Goal: Information Seeking & Learning: Learn about a topic

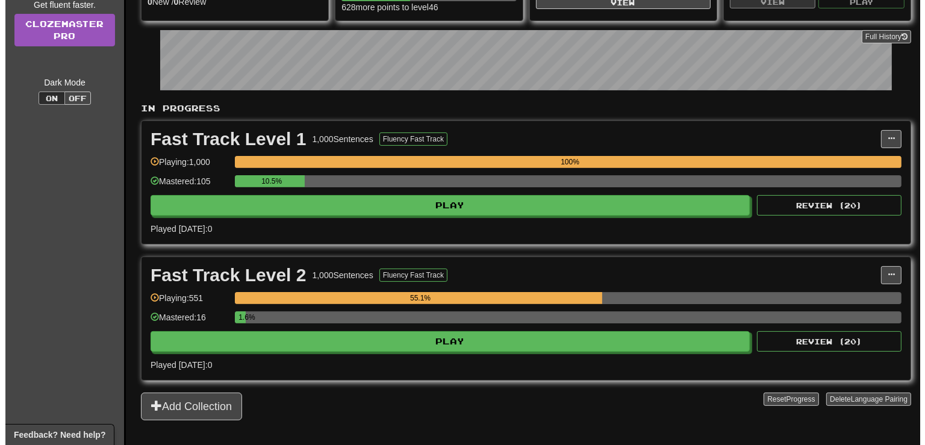
scroll to position [190, 0]
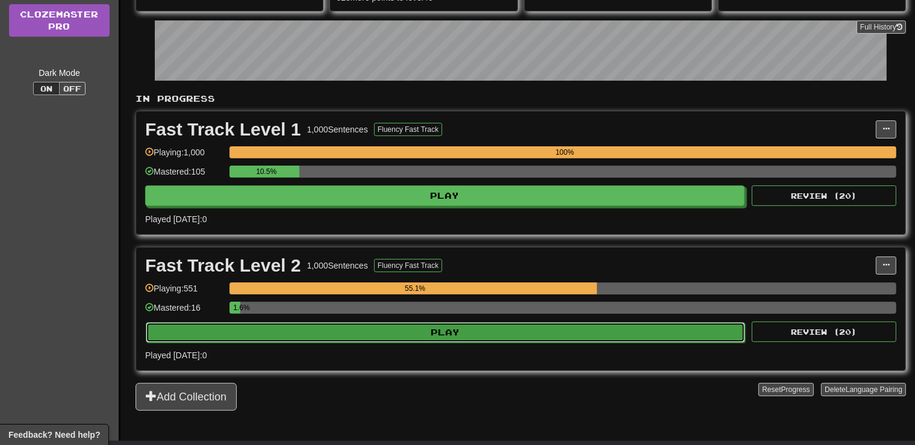
click at [483, 329] on button "Play" at bounding box center [445, 332] width 599 height 20
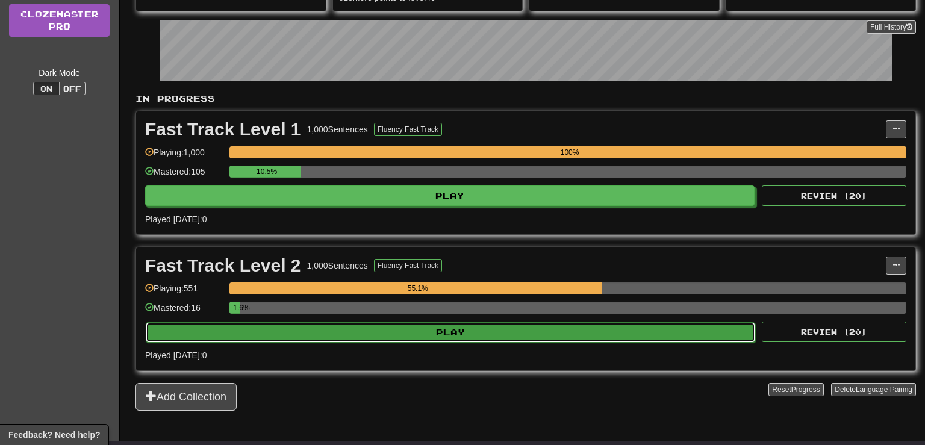
select select "**"
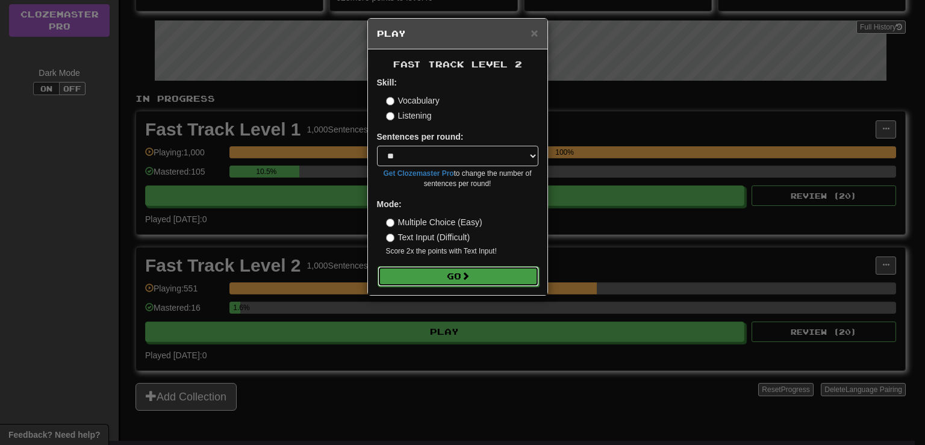
click at [428, 279] on button "Go" at bounding box center [458, 276] width 161 height 20
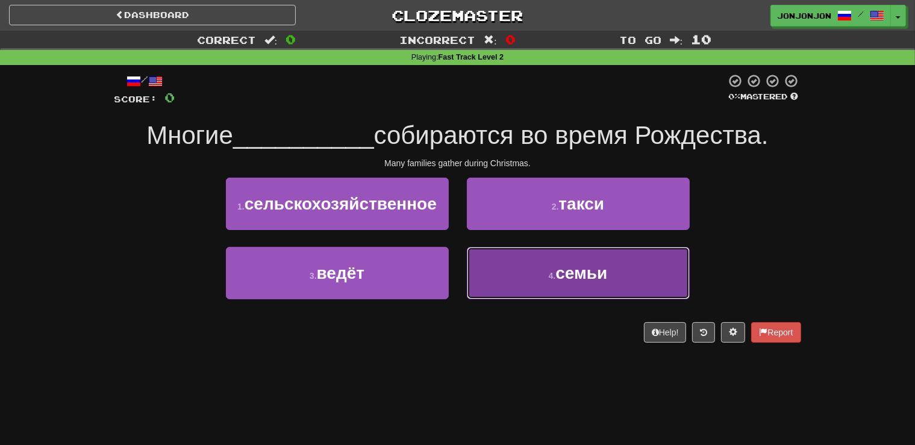
click at [561, 278] on span "семьи" at bounding box center [581, 273] width 52 height 19
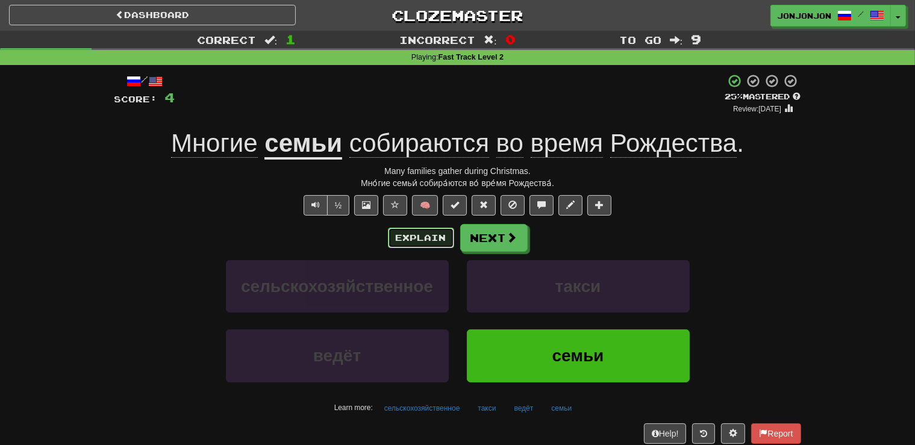
click at [412, 242] on button "Explain" at bounding box center [421, 238] width 66 height 20
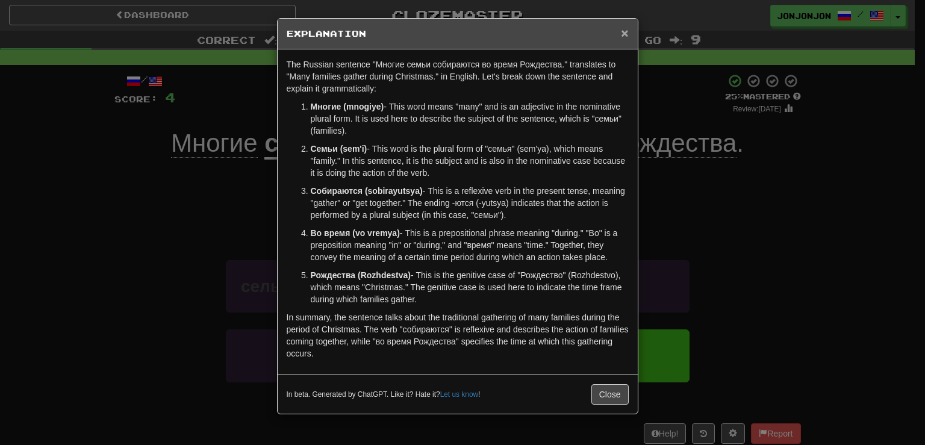
click at [625, 33] on span "×" at bounding box center [624, 33] width 7 height 14
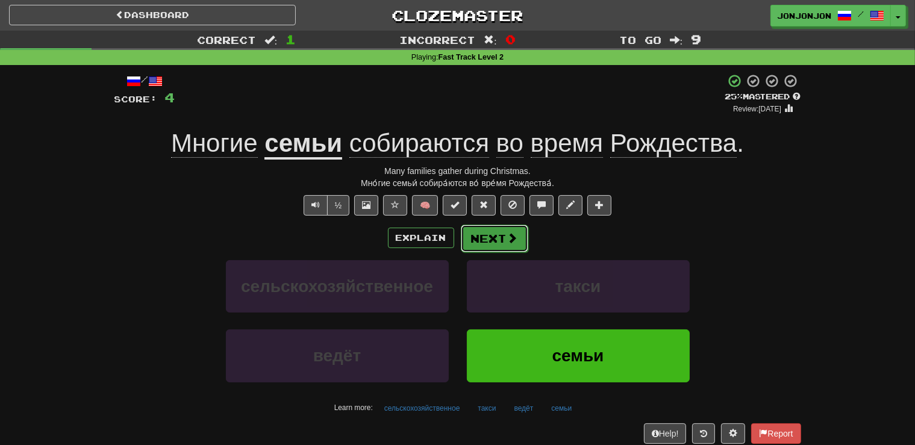
click at [496, 236] on button "Next" at bounding box center [494, 239] width 67 height 28
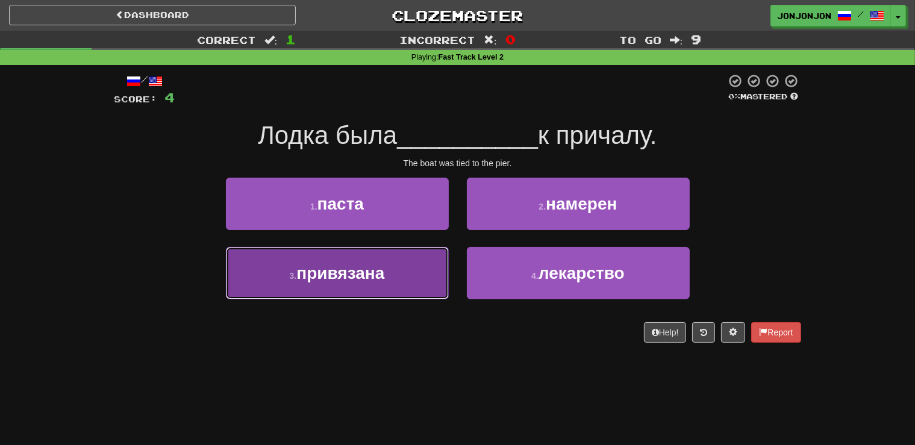
click at [356, 281] on span "привязана" at bounding box center [340, 273] width 88 height 19
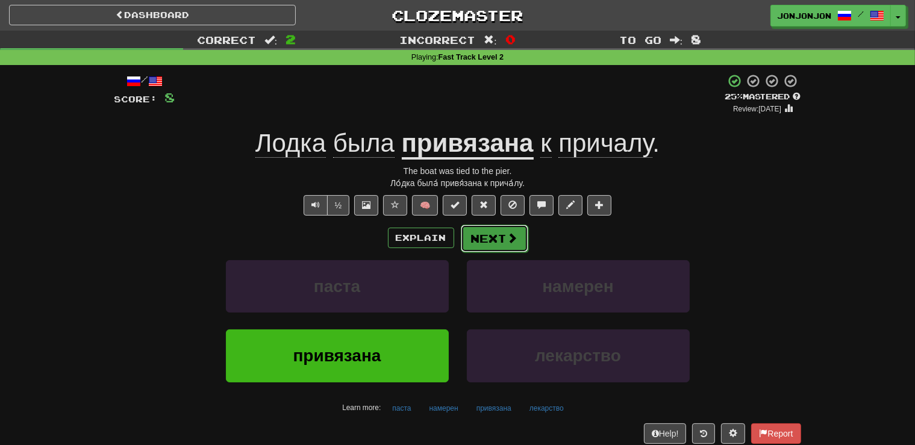
click at [507, 238] on span at bounding box center [512, 237] width 11 height 11
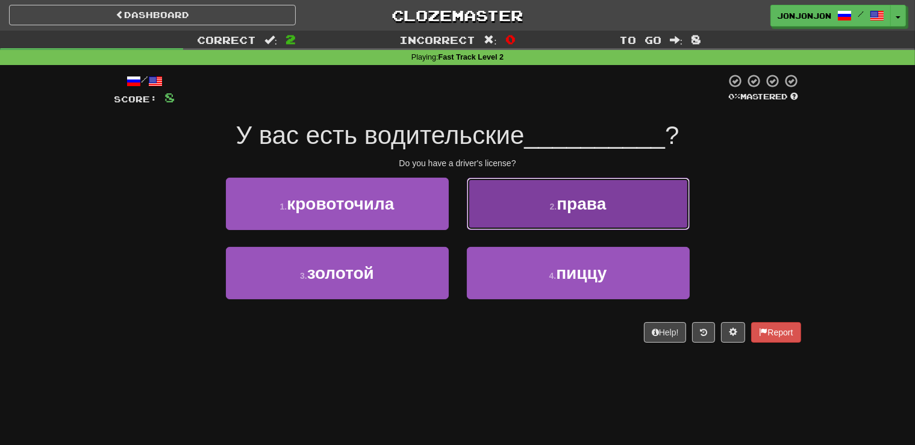
click at [584, 208] on span "права" at bounding box center [581, 204] width 49 height 19
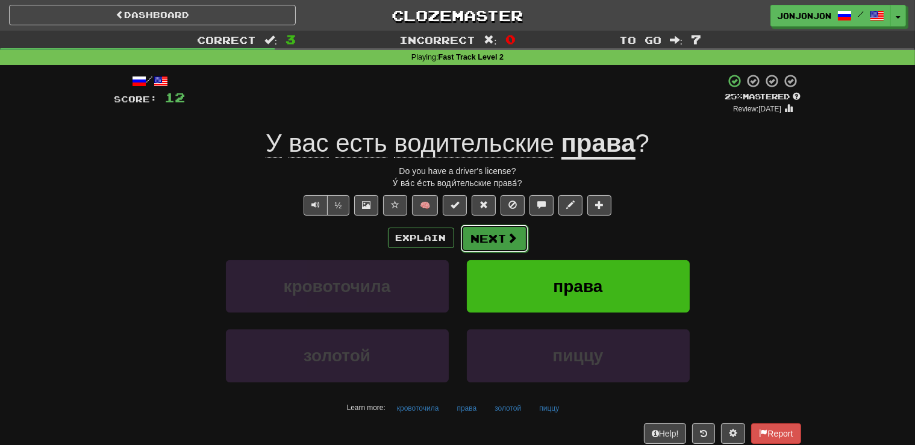
click at [502, 245] on button "Next" at bounding box center [494, 239] width 67 height 28
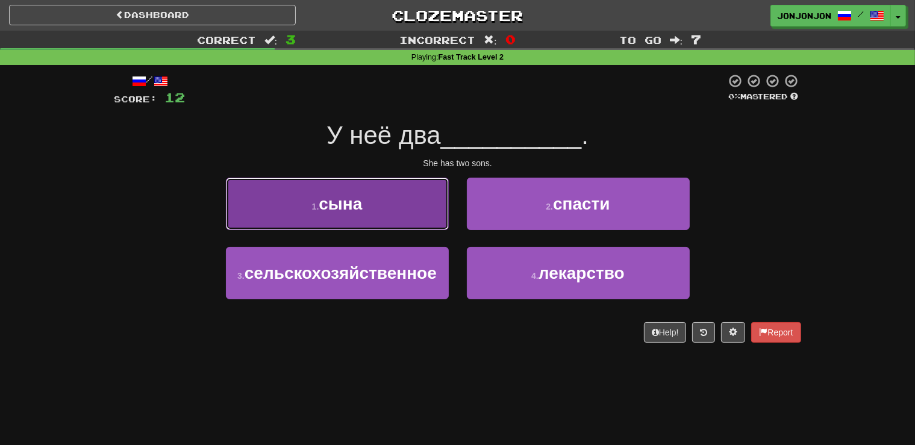
click at [378, 202] on button "1 . сына" at bounding box center [337, 204] width 223 height 52
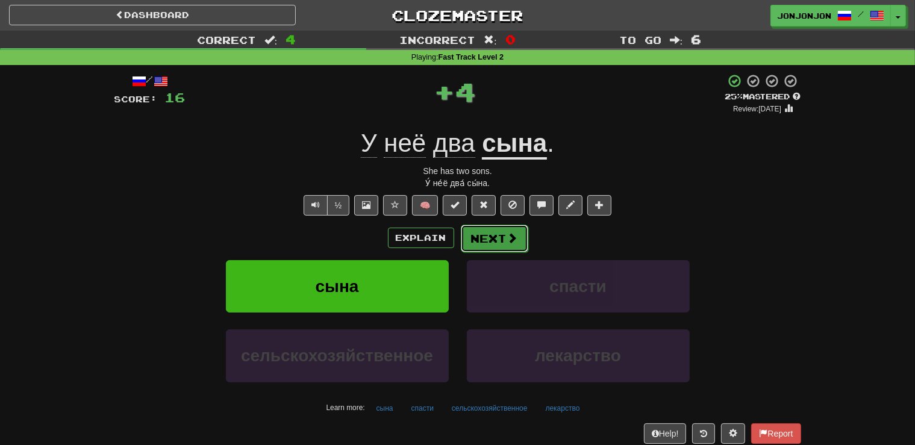
click at [498, 239] on button "Next" at bounding box center [494, 239] width 67 height 28
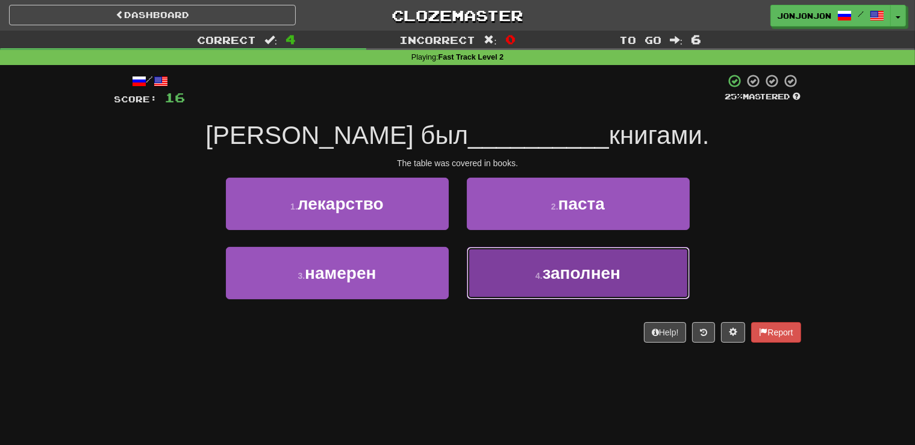
click at [570, 273] on span "заполнен" at bounding box center [582, 273] width 78 height 19
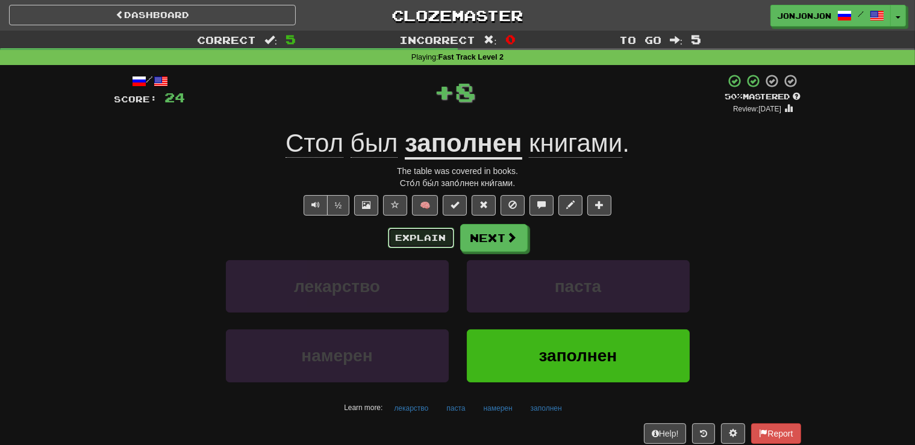
click at [420, 234] on button "Explain" at bounding box center [421, 238] width 66 height 20
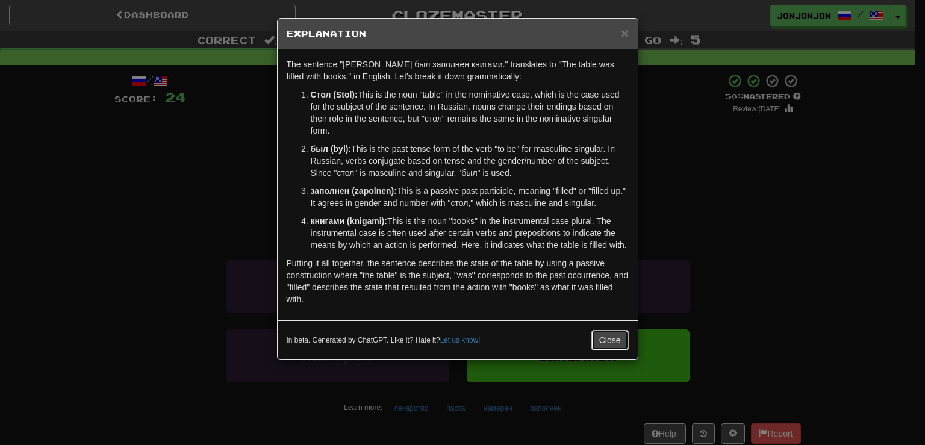
click at [601, 343] on button "Close" at bounding box center [609, 340] width 37 height 20
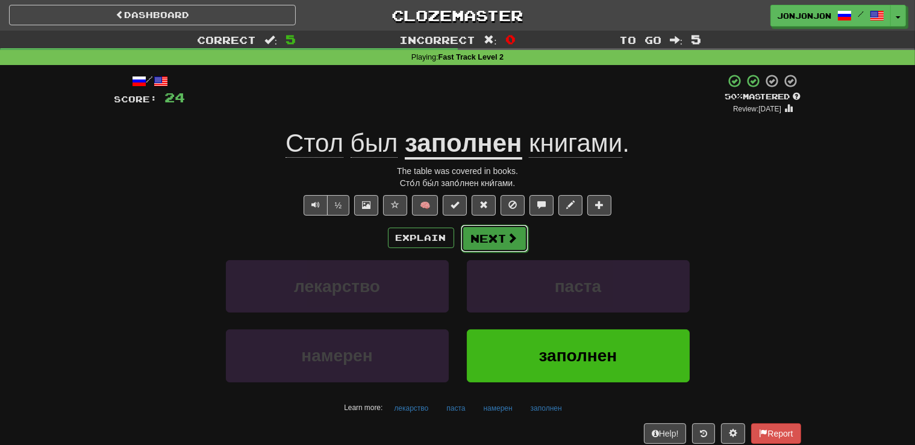
click at [489, 242] on button "Next" at bounding box center [494, 239] width 67 height 28
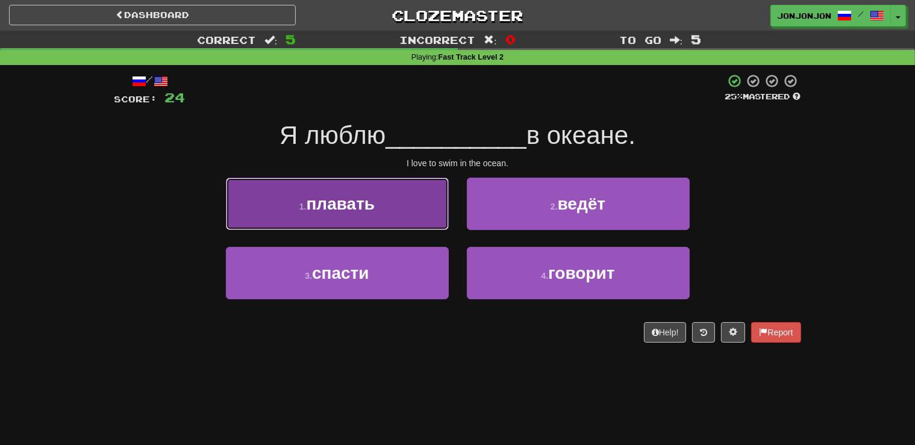
click at [408, 218] on button "1 . плавать" at bounding box center [337, 204] width 223 height 52
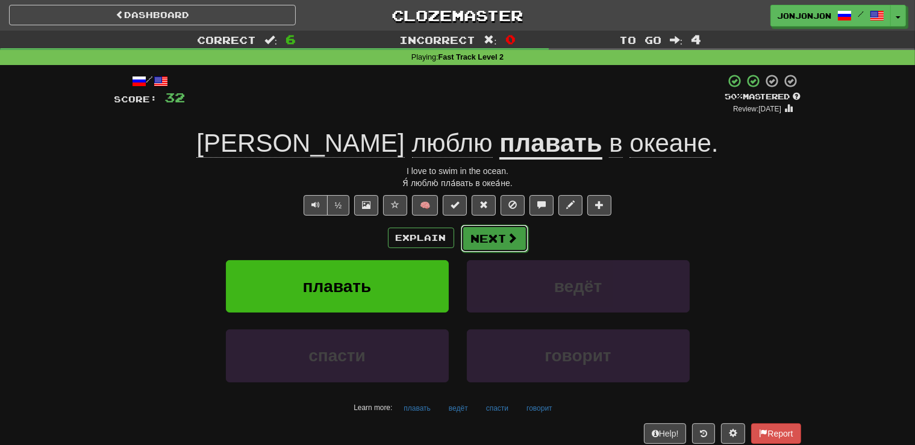
click at [493, 236] on button "Next" at bounding box center [494, 239] width 67 height 28
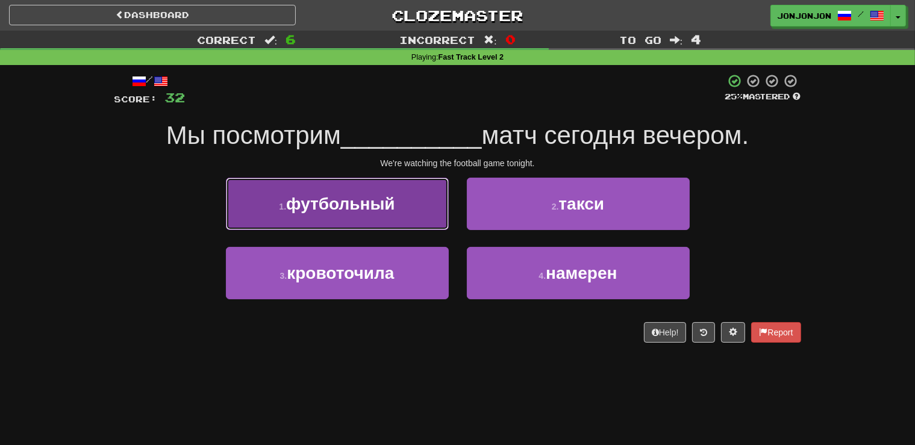
click at [394, 213] on button "1 . футбольный" at bounding box center [337, 204] width 223 height 52
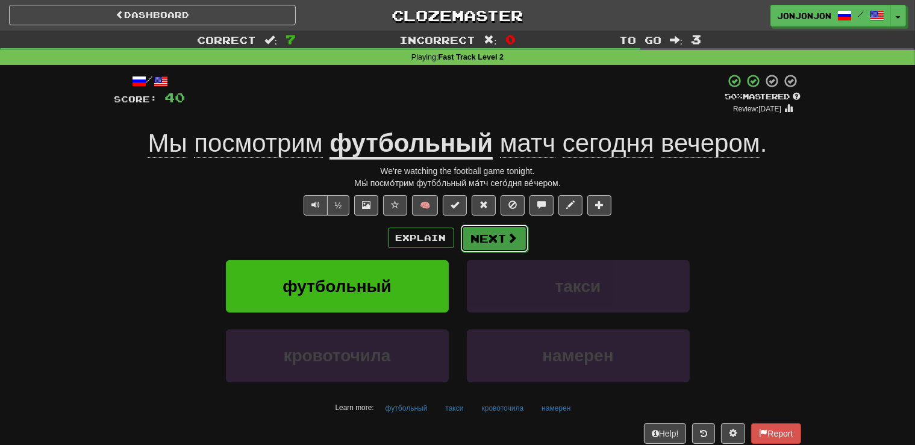
click at [505, 236] on button "Next" at bounding box center [494, 239] width 67 height 28
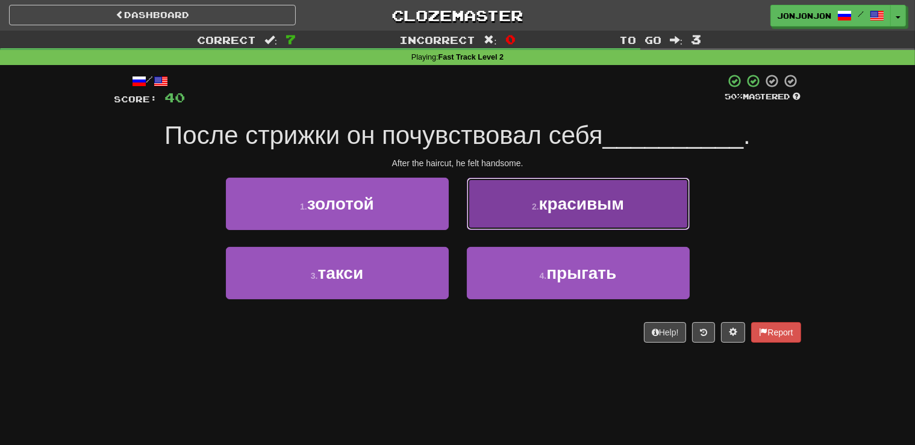
click at [577, 217] on button "2 . красивым" at bounding box center [578, 204] width 223 height 52
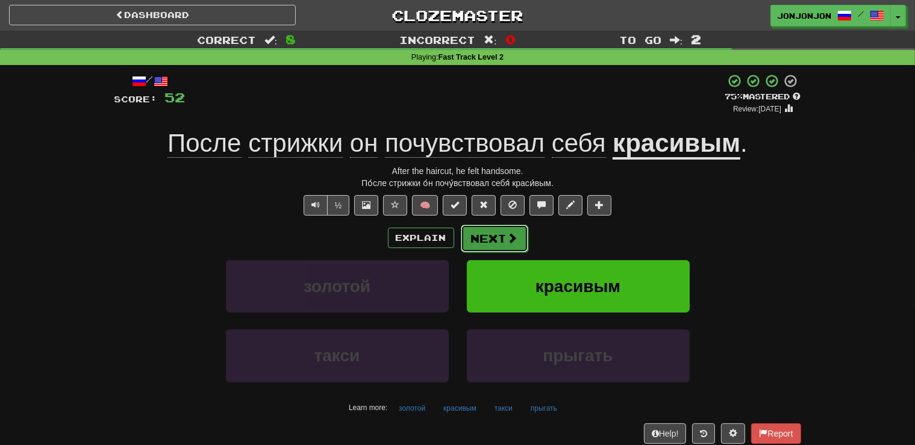
click at [510, 240] on span at bounding box center [512, 237] width 11 height 11
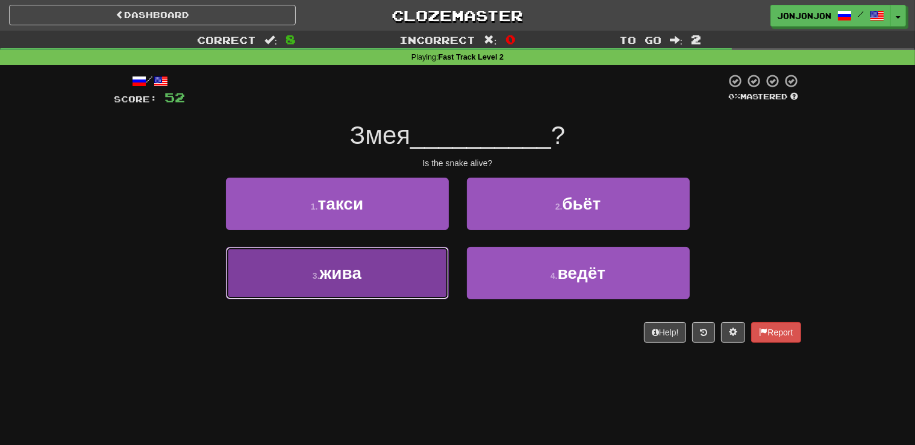
click at [349, 287] on button "3 . жива" at bounding box center [337, 273] width 223 height 52
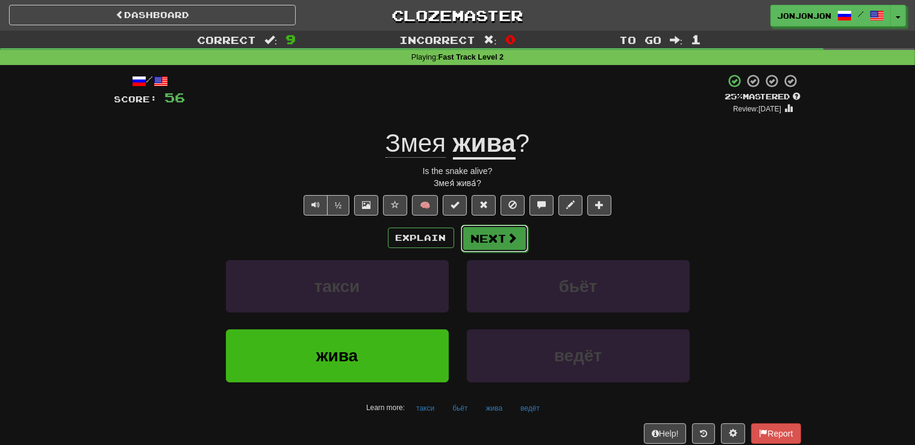
click at [485, 238] on button "Next" at bounding box center [494, 239] width 67 height 28
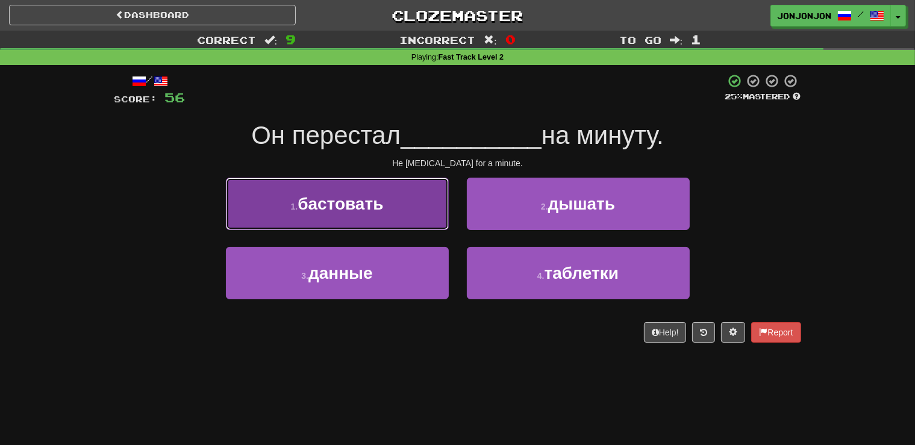
click at [394, 213] on button "1 . бастовать" at bounding box center [337, 204] width 223 height 52
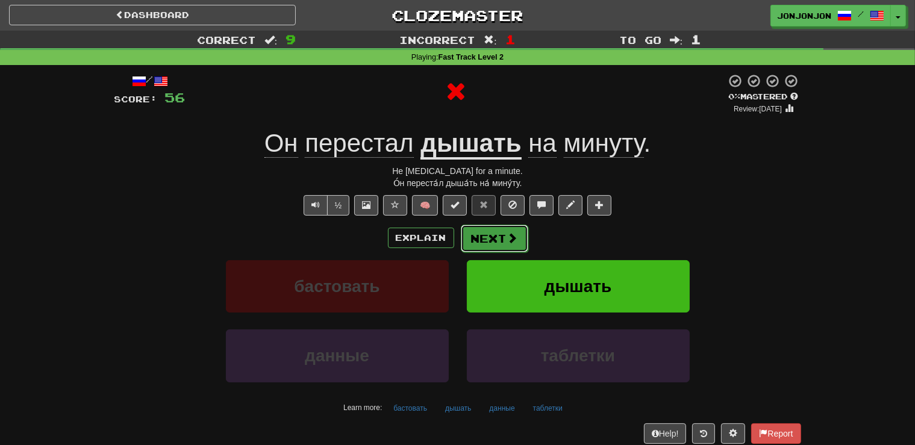
click at [494, 234] on button "Next" at bounding box center [494, 239] width 67 height 28
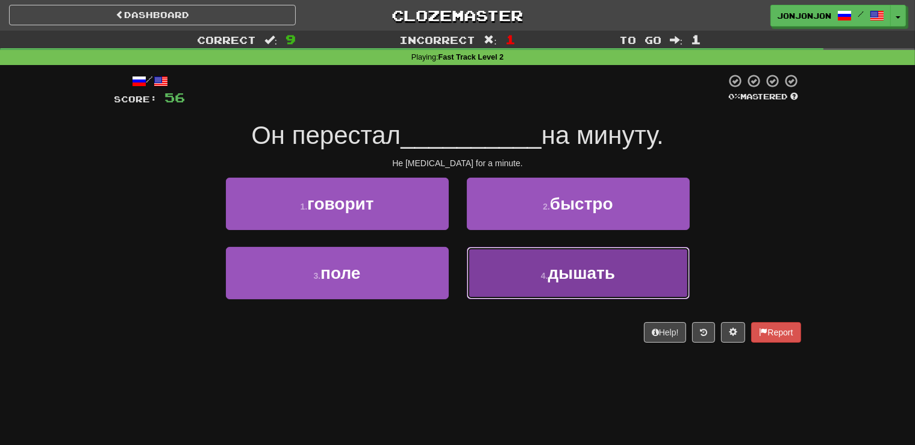
click at [547, 271] on button "4 . дышать" at bounding box center [578, 273] width 223 height 52
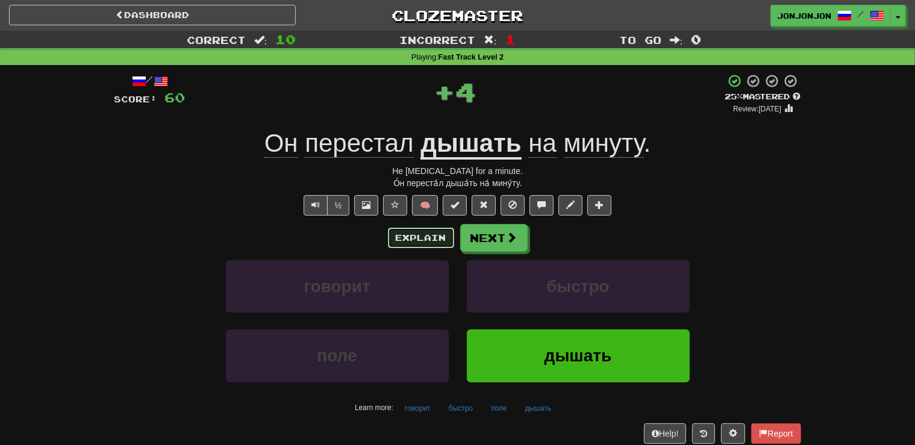
click at [410, 239] on button "Explain" at bounding box center [421, 238] width 66 height 20
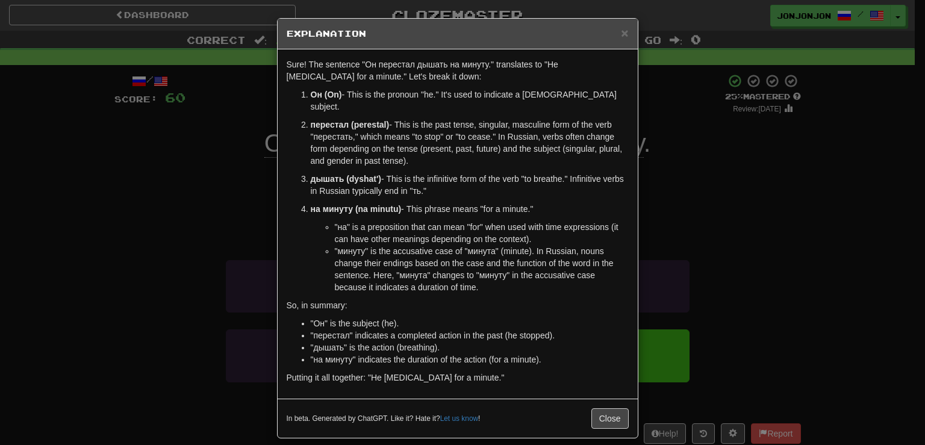
click at [620, 33] on h5 "Explanation" at bounding box center [458, 34] width 342 height 12
click at [626, 33] on span "×" at bounding box center [624, 33] width 7 height 14
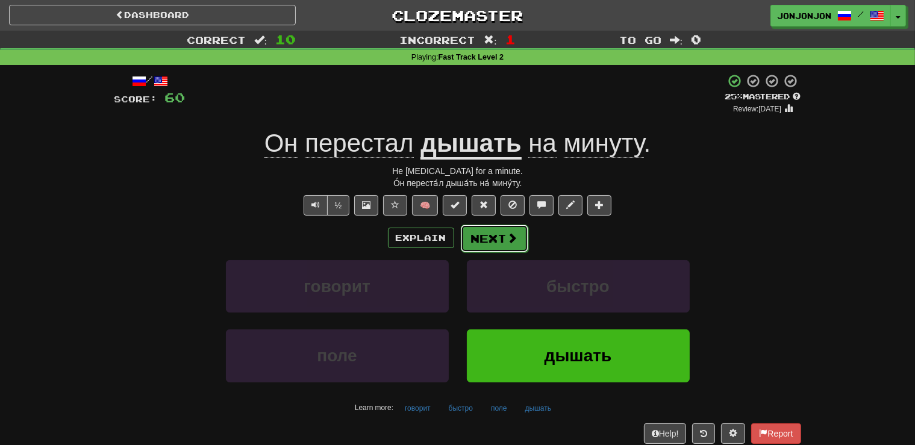
click at [476, 245] on button "Next" at bounding box center [494, 239] width 67 height 28
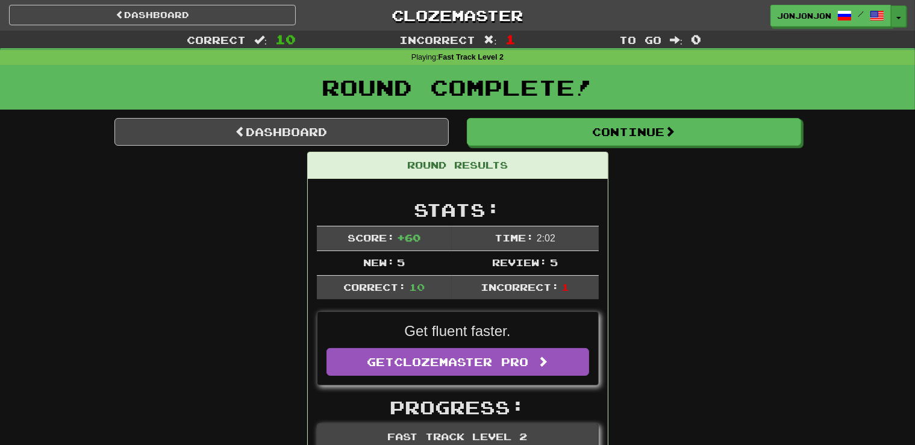
click at [899, 15] on button "Toggle Dropdown" at bounding box center [899, 16] width 16 height 22
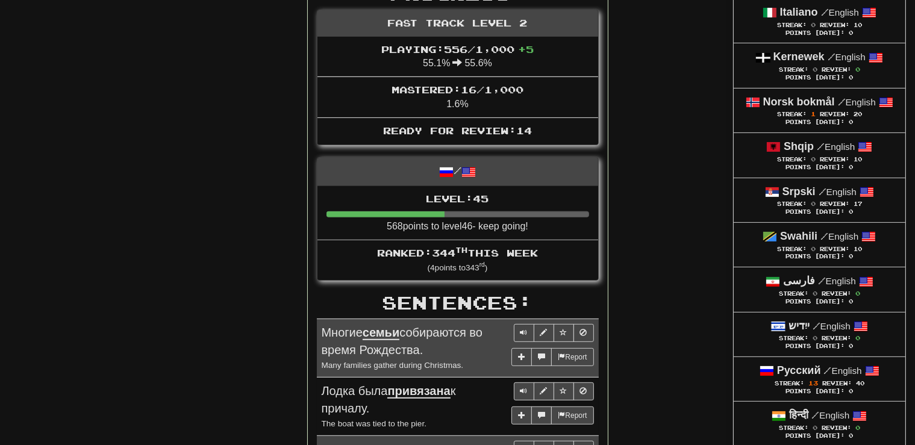
scroll to position [424, 0]
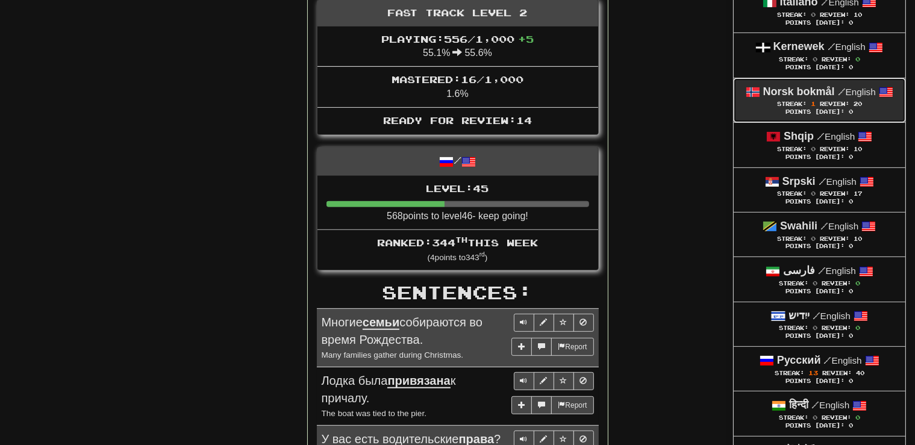
click at [794, 97] on div "Norsk bokmål / English" at bounding box center [820, 92] width 148 height 16
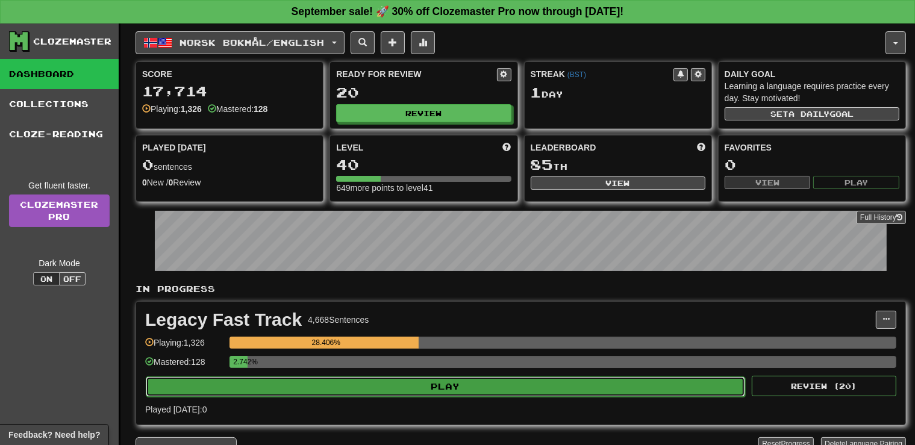
click at [504, 384] on button "Play" at bounding box center [445, 386] width 599 height 20
select select "**"
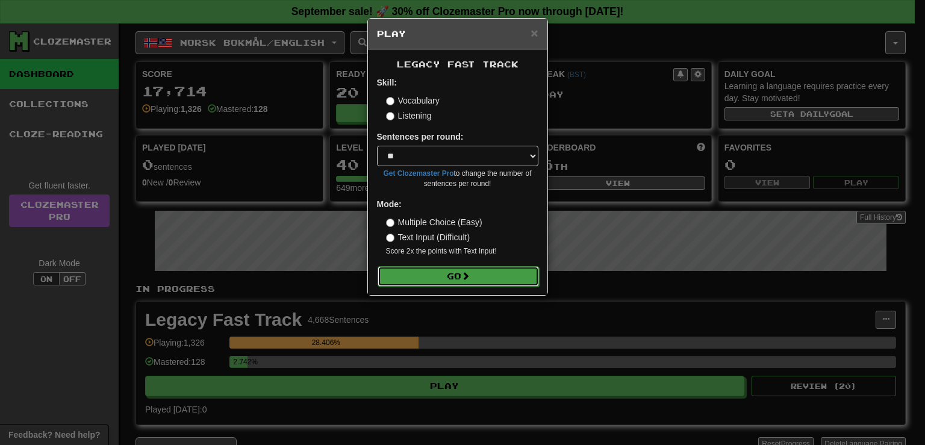
click at [445, 282] on button "Go" at bounding box center [458, 276] width 161 height 20
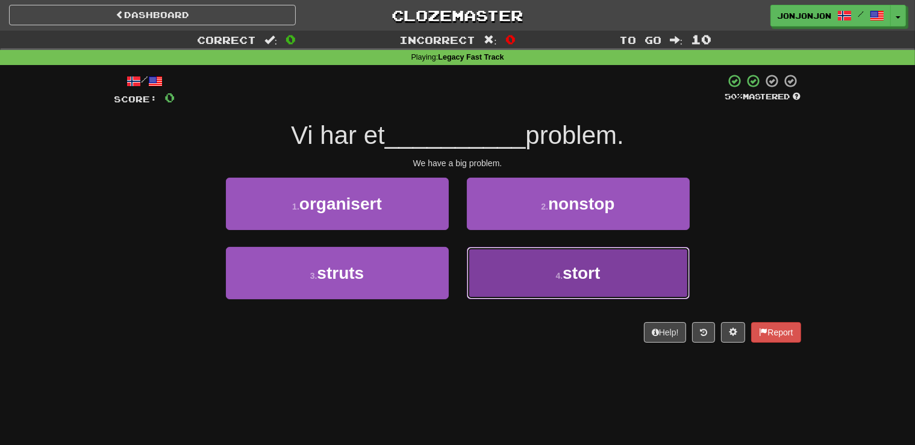
click at [566, 276] on span "stort" at bounding box center [581, 273] width 37 height 19
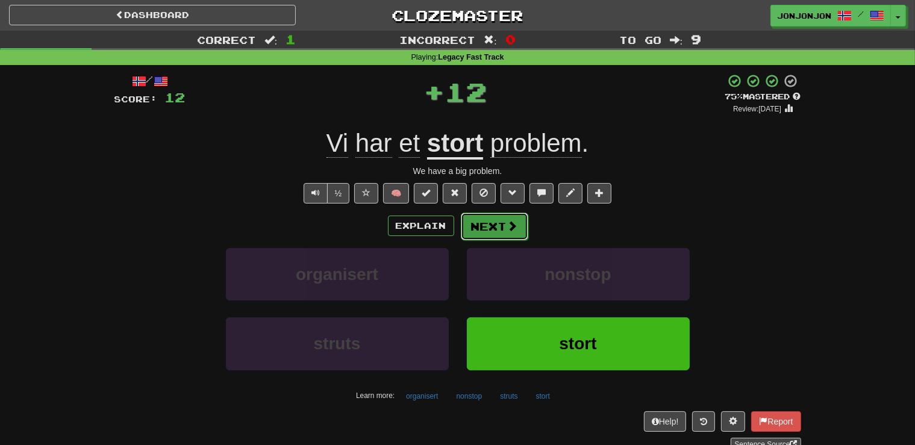
click at [498, 222] on button "Next" at bounding box center [494, 227] width 67 height 28
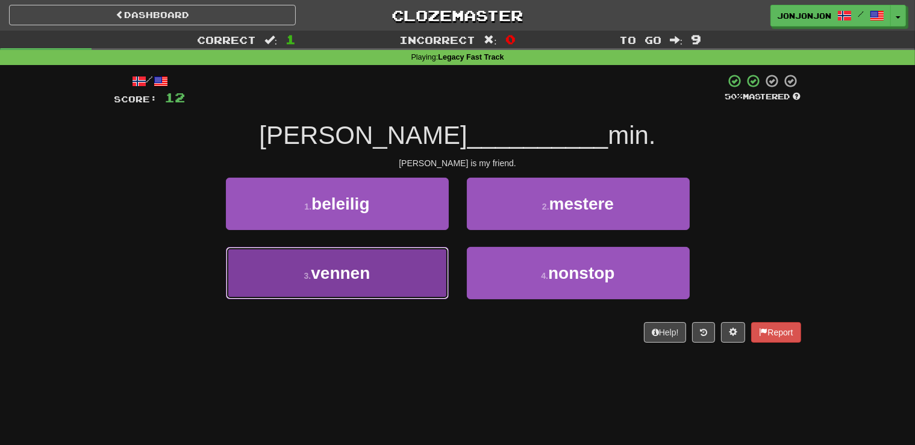
click at [365, 282] on span "vennen" at bounding box center [340, 273] width 59 height 19
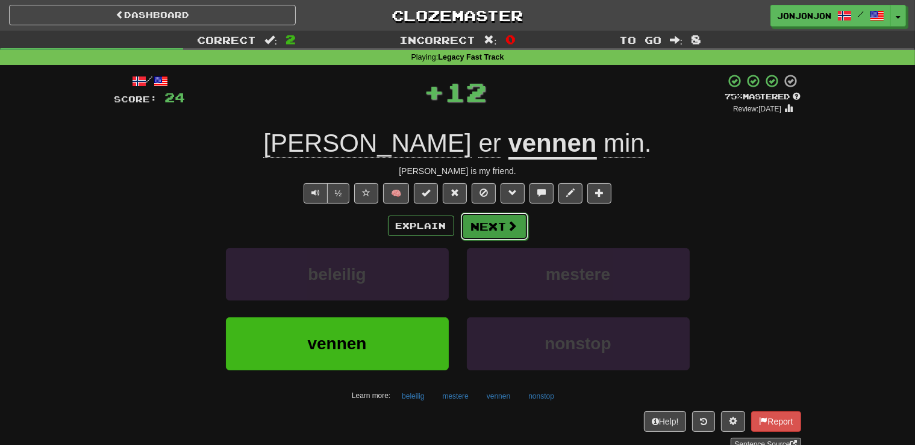
click at [479, 231] on button "Next" at bounding box center [494, 227] width 67 height 28
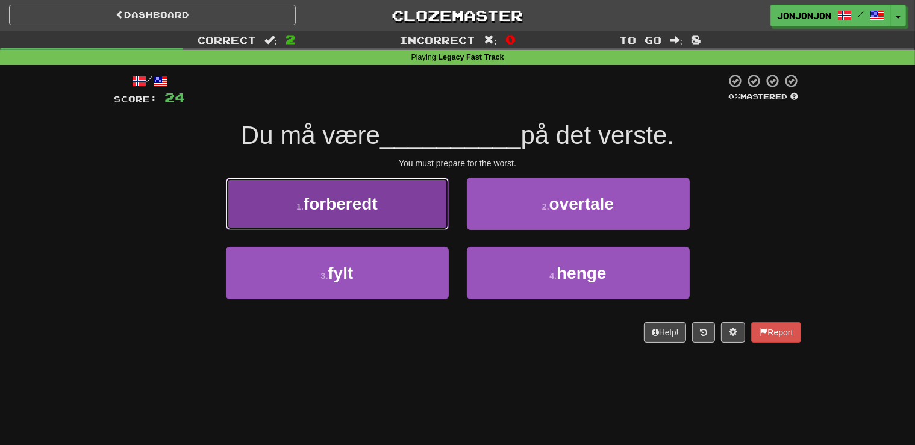
click at [384, 204] on button "1 . forberedt" at bounding box center [337, 204] width 223 height 52
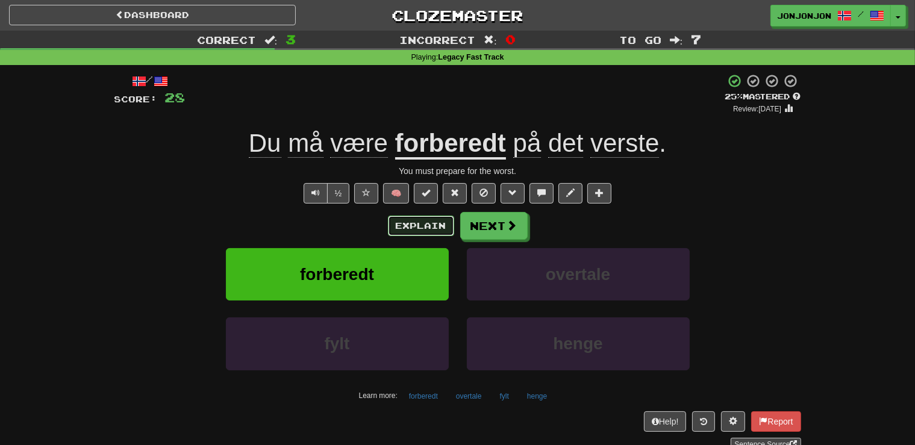
click at [409, 223] on button "Explain" at bounding box center [421, 226] width 66 height 20
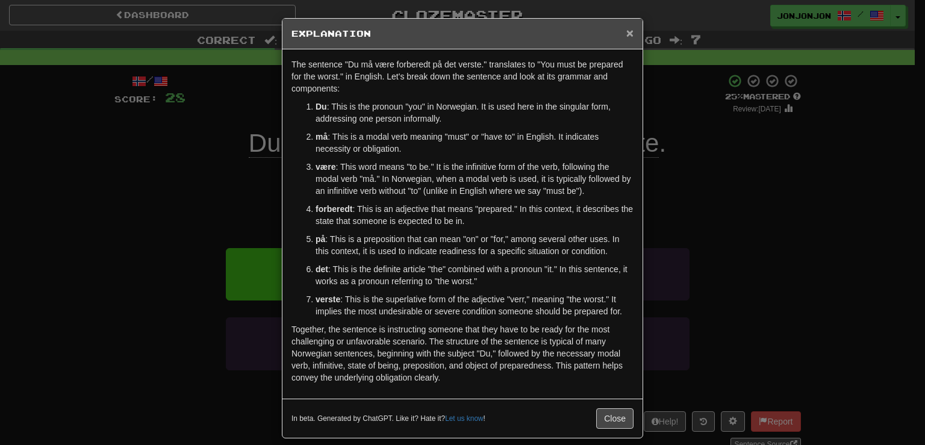
click at [626, 37] on span "×" at bounding box center [629, 33] width 7 height 14
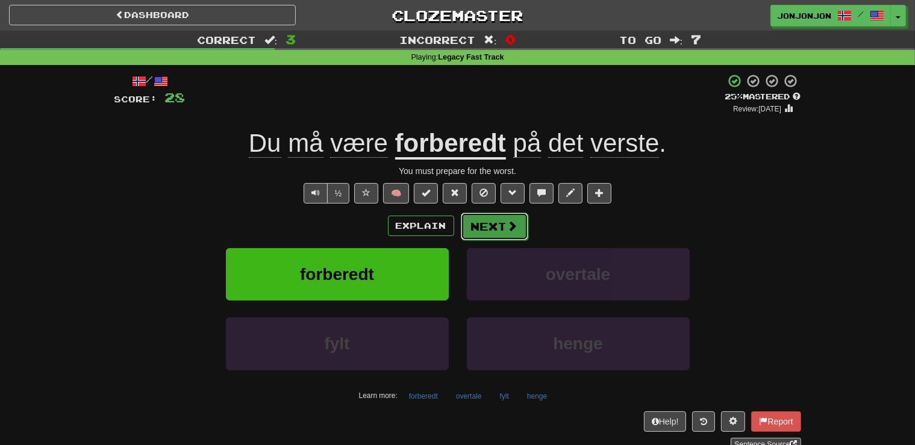
click at [492, 237] on button "Next" at bounding box center [494, 227] width 67 height 28
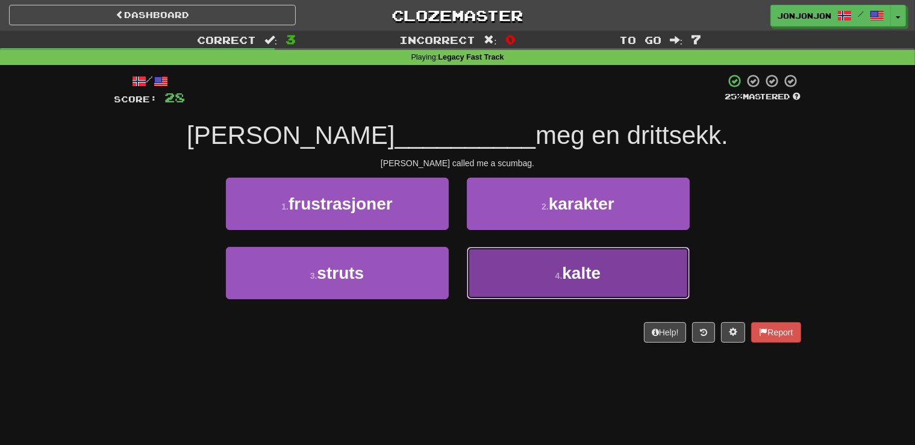
click at [564, 271] on span "kalte" at bounding box center [581, 273] width 39 height 19
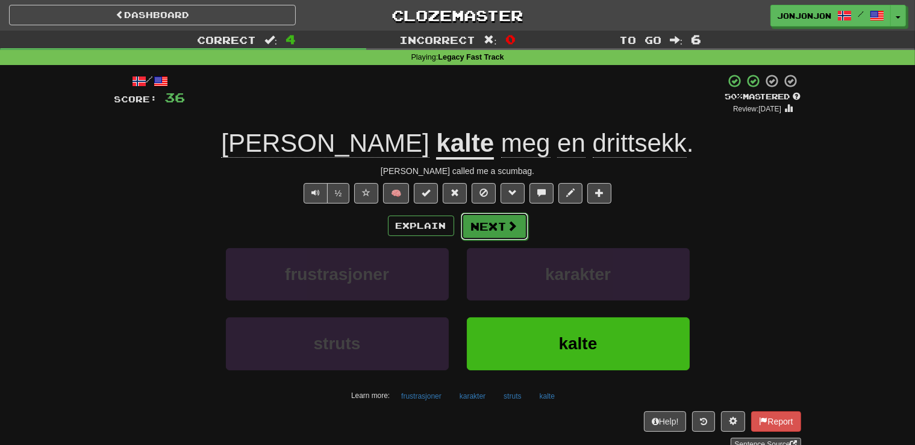
click at [482, 229] on button "Next" at bounding box center [494, 227] width 67 height 28
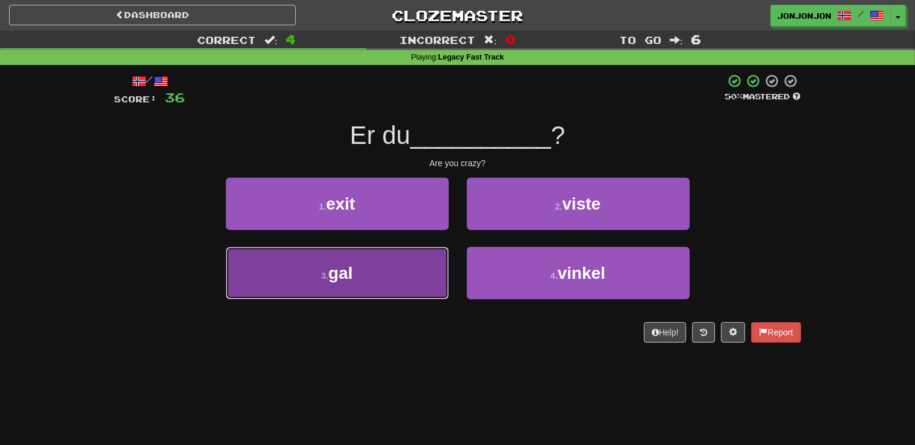
click at [374, 258] on button "3 . gal" at bounding box center [337, 273] width 223 height 52
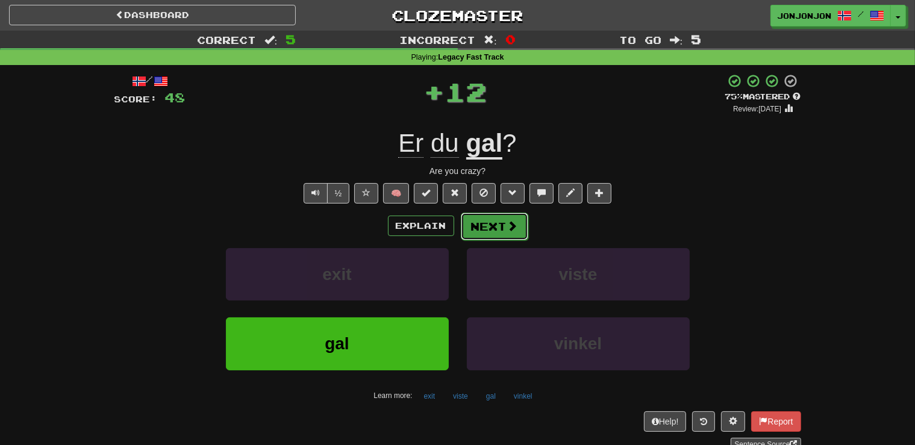
click at [498, 222] on button "Next" at bounding box center [494, 227] width 67 height 28
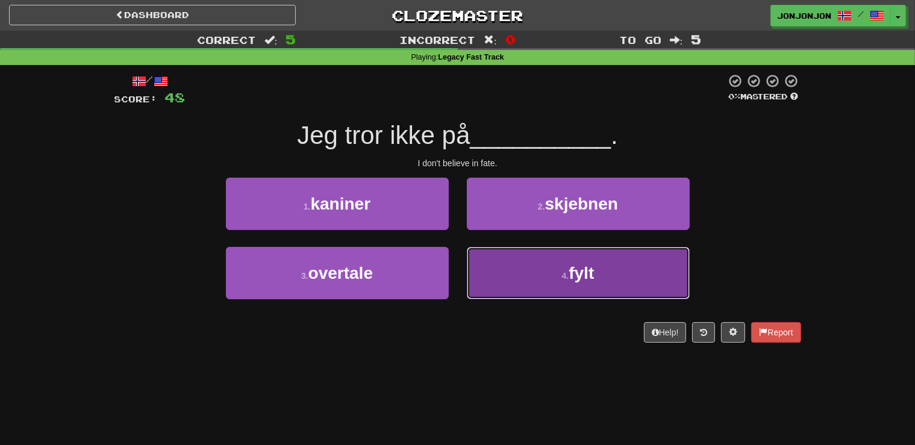
click at [562, 275] on small "4 ." at bounding box center [565, 276] width 7 height 10
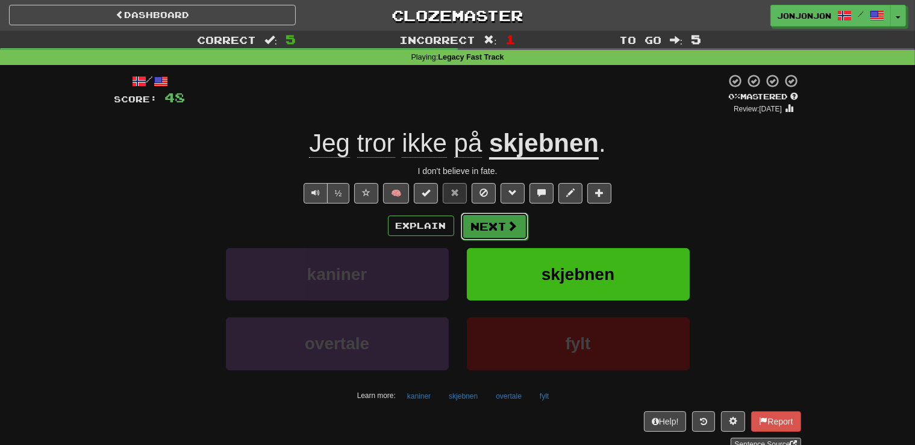
click at [490, 223] on button "Next" at bounding box center [494, 227] width 67 height 28
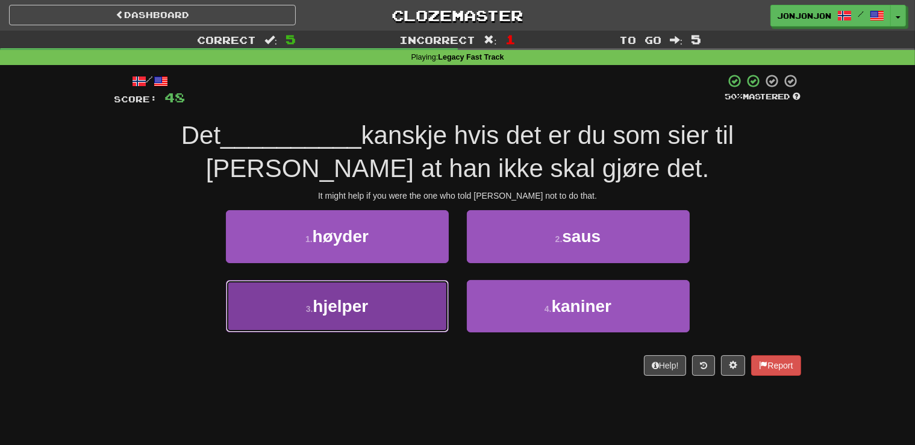
click at [355, 318] on button "3 . hjelper" at bounding box center [337, 306] width 223 height 52
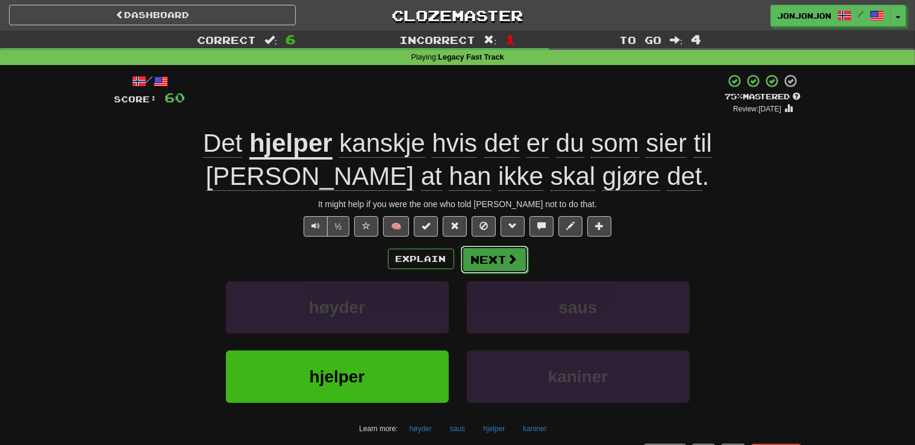
click at [494, 261] on button "Next" at bounding box center [494, 260] width 67 height 28
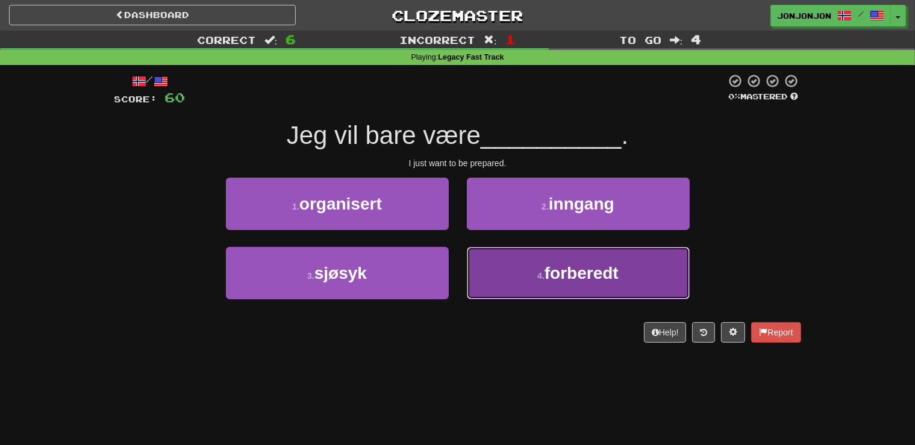
click at [553, 270] on span "forberedt" at bounding box center [581, 273] width 74 height 19
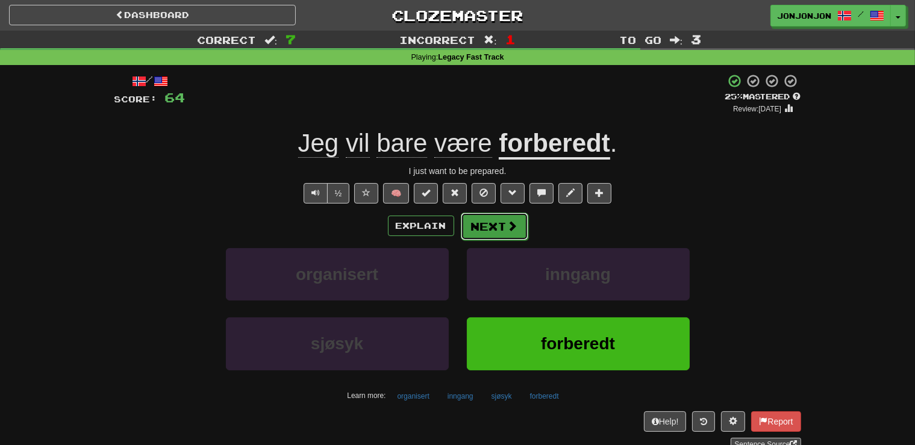
click at [482, 230] on button "Next" at bounding box center [494, 227] width 67 height 28
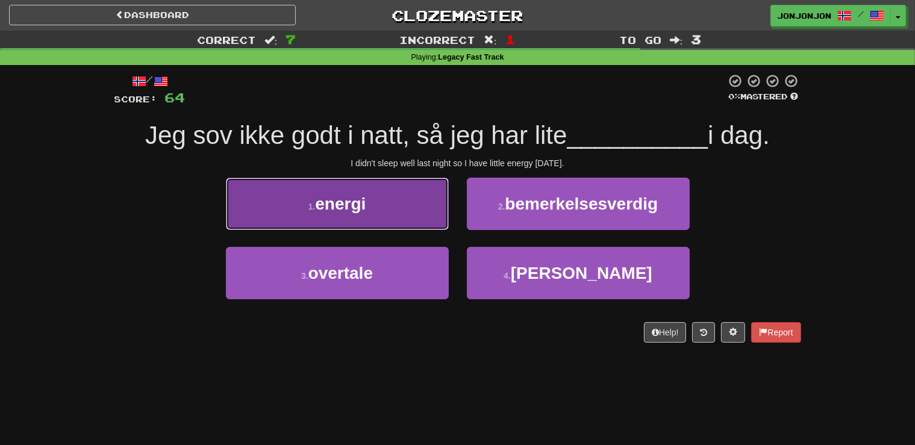
click at [381, 204] on button "1 . energi" at bounding box center [337, 204] width 223 height 52
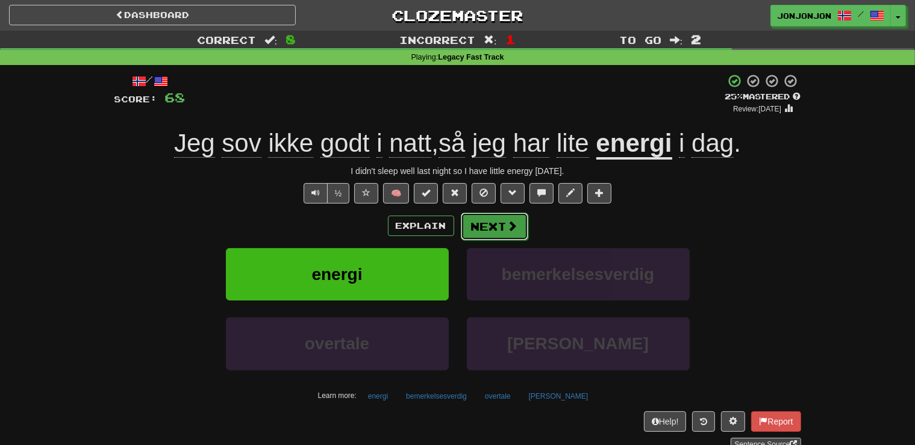
click at [490, 230] on button "Next" at bounding box center [494, 227] width 67 height 28
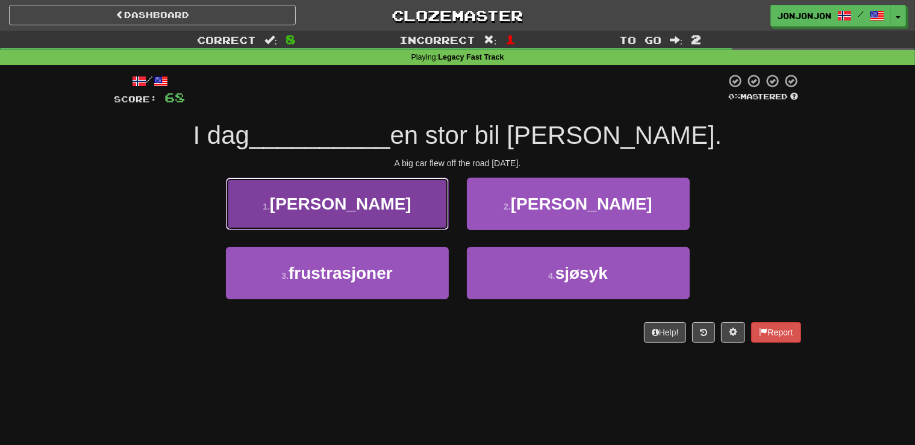
click at [357, 219] on button "1 . fløy" at bounding box center [337, 204] width 223 height 52
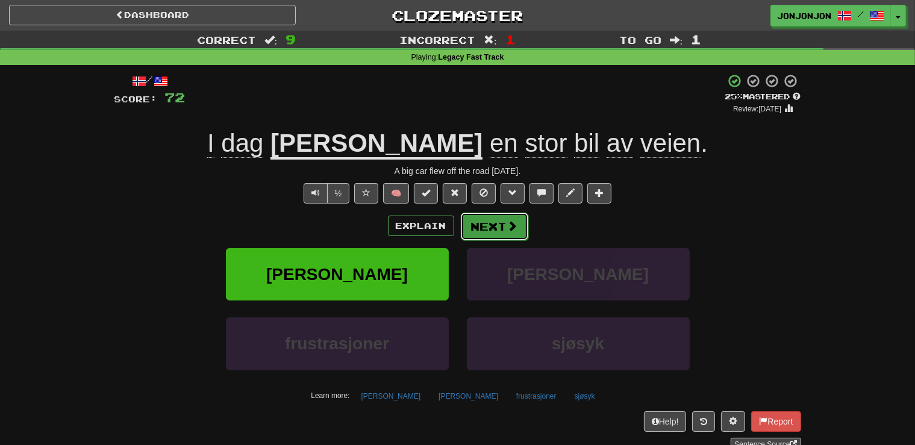
click at [481, 230] on button "Next" at bounding box center [494, 227] width 67 height 28
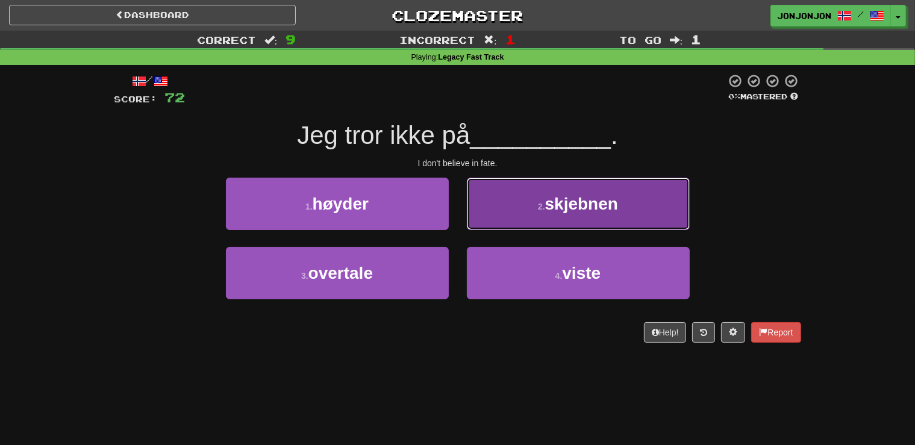
click at [532, 225] on button "2 . skjebnen" at bounding box center [578, 204] width 223 height 52
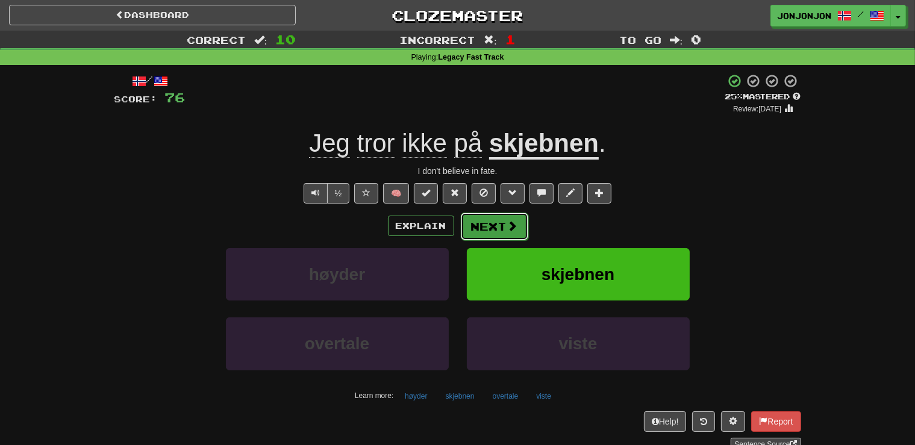
click at [499, 220] on button "Next" at bounding box center [494, 227] width 67 height 28
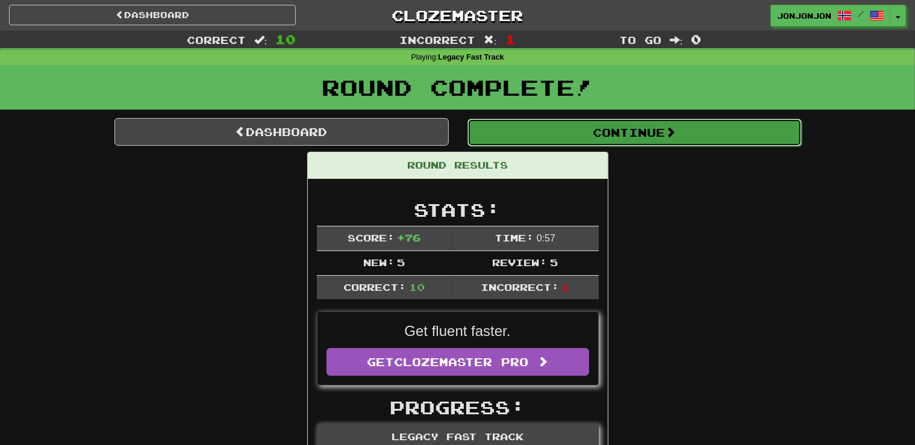
click at [623, 139] on button "Continue" at bounding box center [634, 133] width 334 height 28
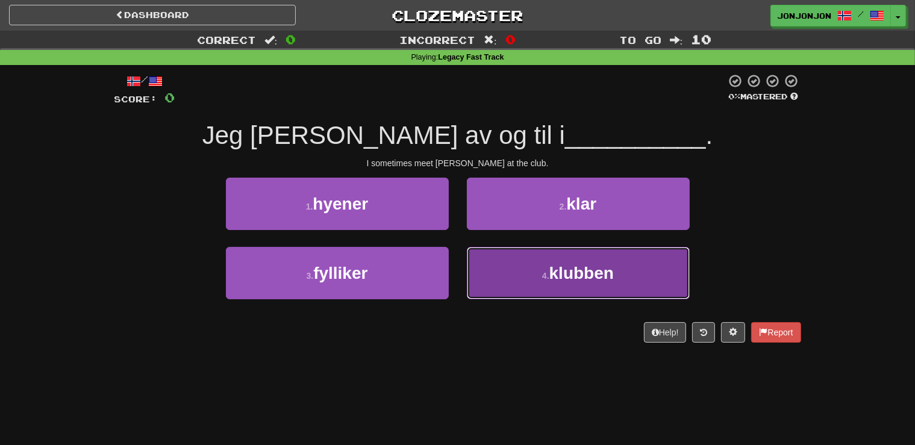
click at [572, 271] on span "klubben" at bounding box center [581, 273] width 64 height 19
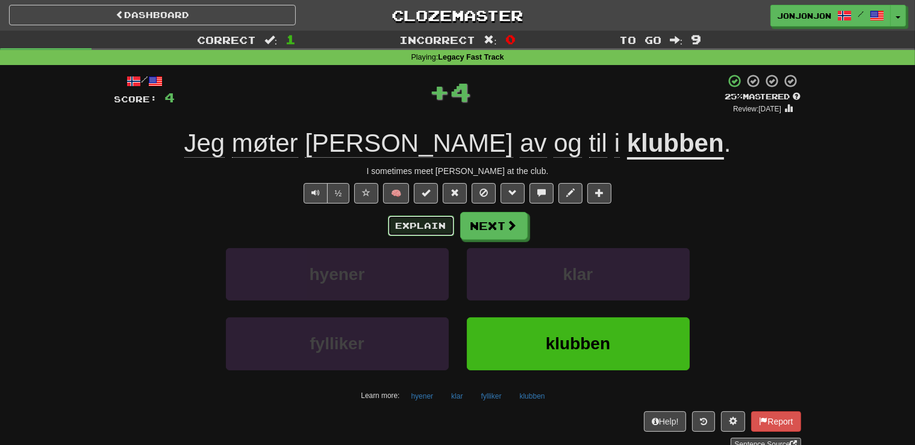
click at [420, 231] on button "Explain" at bounding box center [421, 226] width 66 height 20
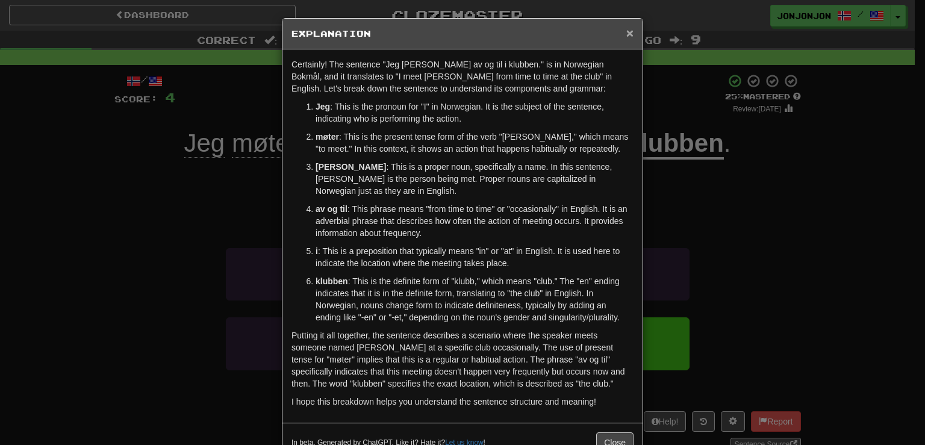
click at [626, 31] on span "×" at bounding box center [629, 33] width 7 height 14
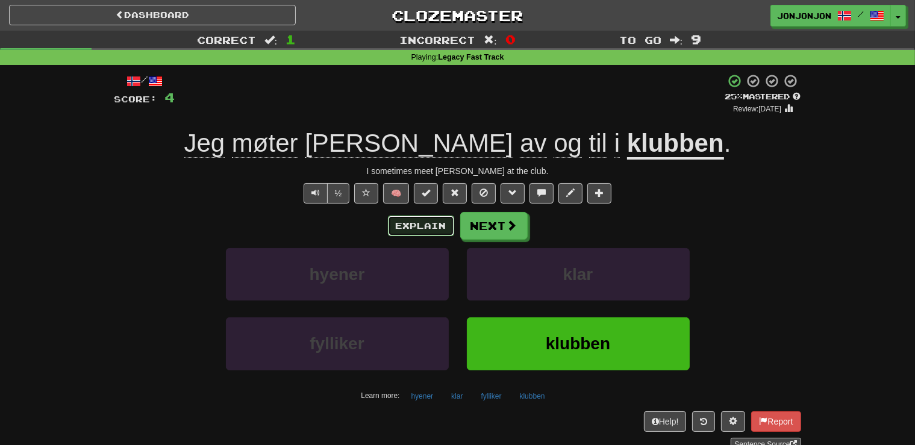
click at [399, 223] on button "Explain" at bounding box center [421, 226] width 66 height 20
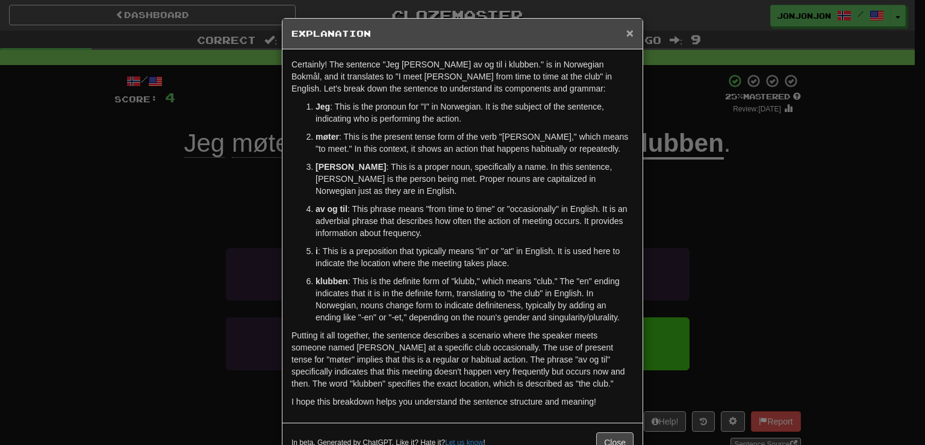
click at [626, 37] on span "×" at bounding box center [629, 33] width 7 height 14
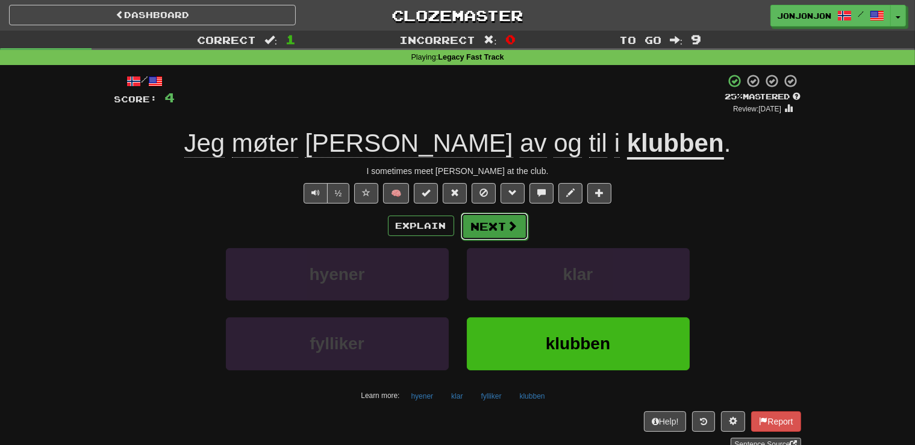
click at [497, 225] on button "Next" at bounding box center [494, 227] width 67 height 28
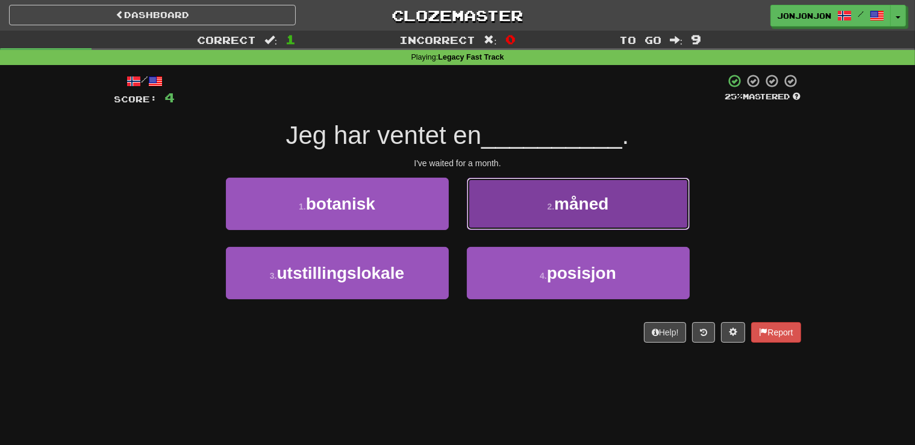
click at [573, 198] on span "måned" at bounding box center [581, 204] width 54 height 19
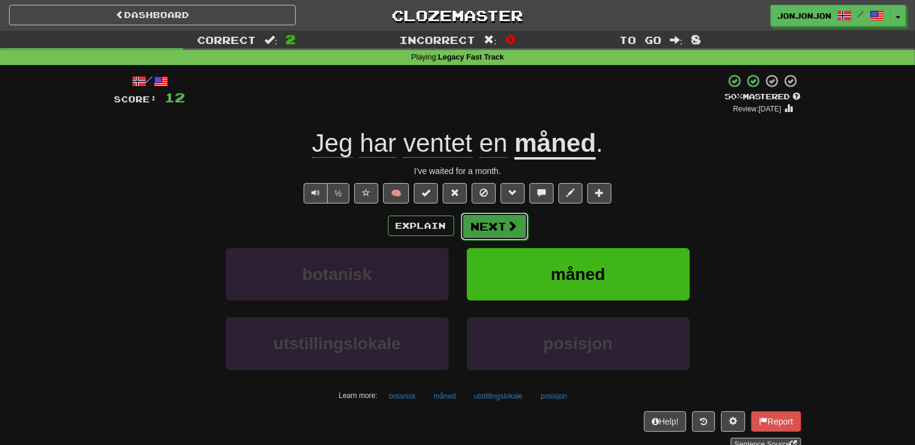
click at [490, 236] on button "Next" at bounding box center [494, 227] width 67 height 28
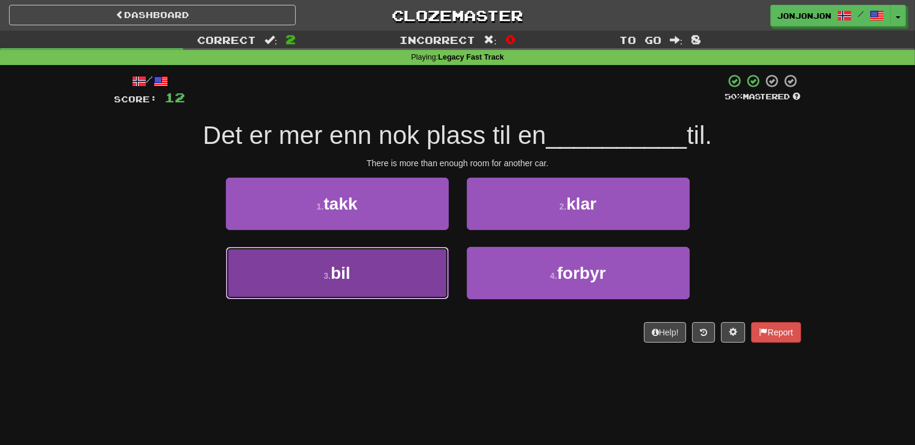
click at [377, 281] on button "3 . bil" at bounding box center [337, 273] width 223 height 52
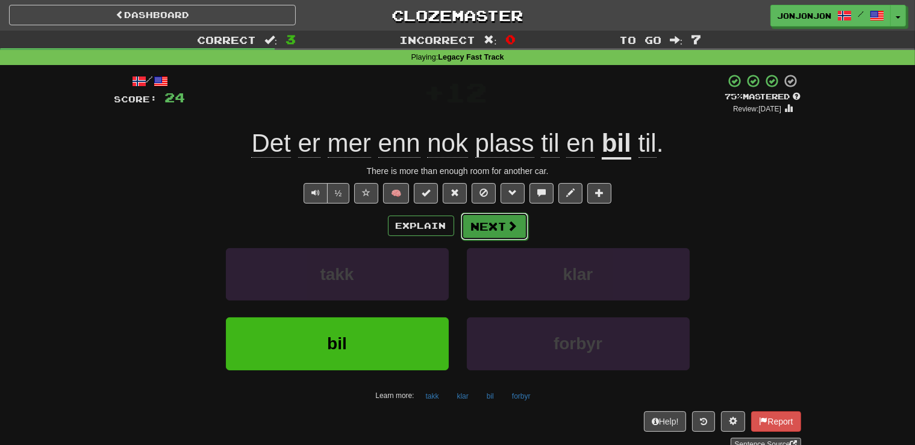
click at [499, 226] on button "Next" at bounding box center [494, 227] width 67 height 28
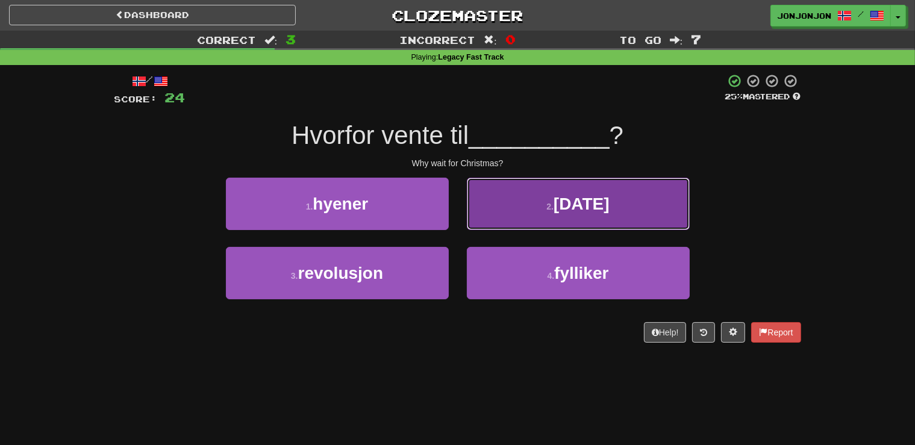
click at [560, 216] on button "2 . jul" at bounding box center [578, 204] width 223 height 52
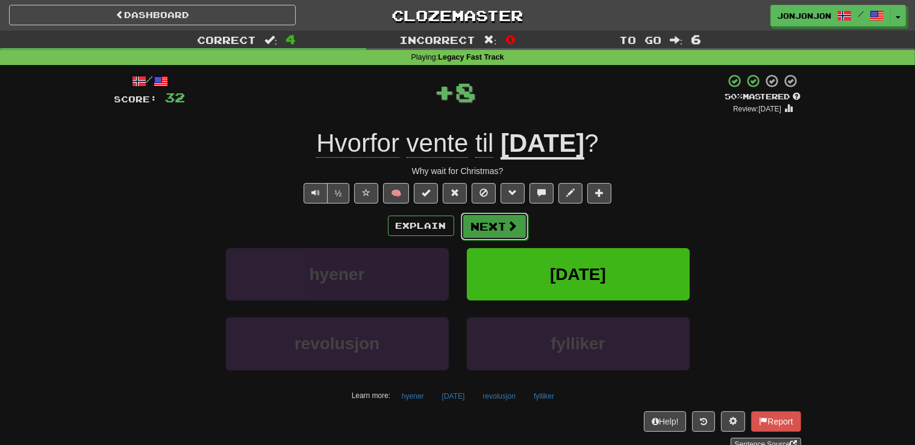
click at [498, 220] on button "Next" at bounding box center [494, 227] width 67 height 28
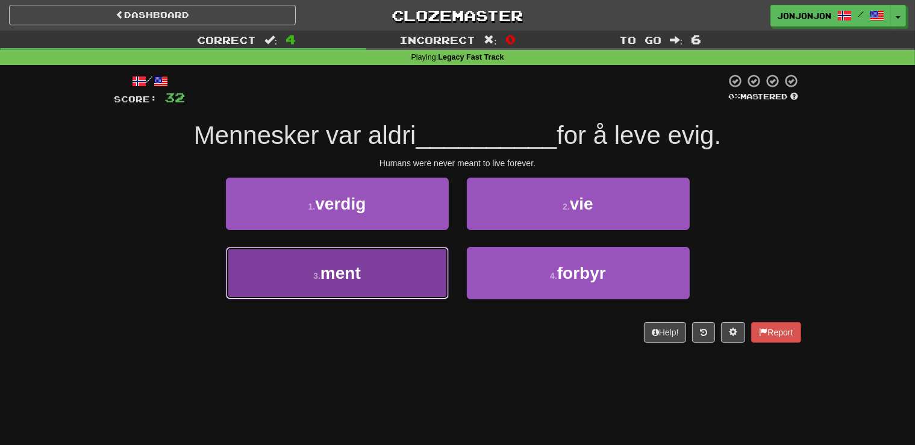
click at [360, 275] on span "ment" at bounding box center [340, 273] width 40 height 19
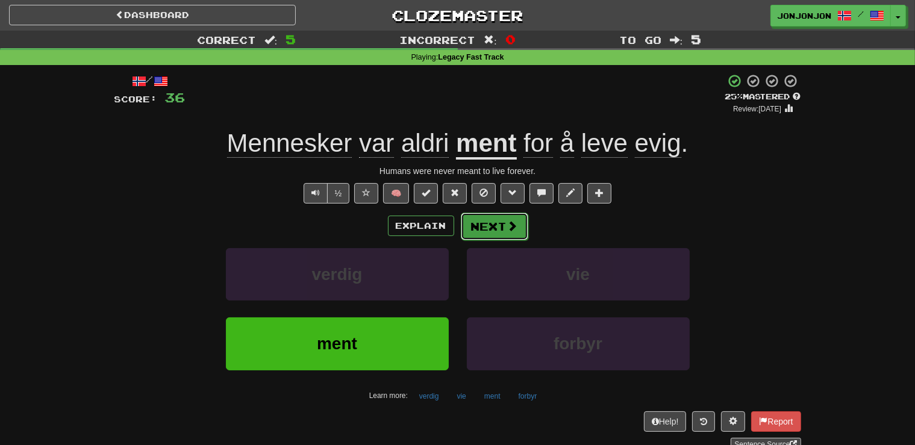
click at [502, 230] on button "Next" at bounding box center [494, 227] width 67 height 28
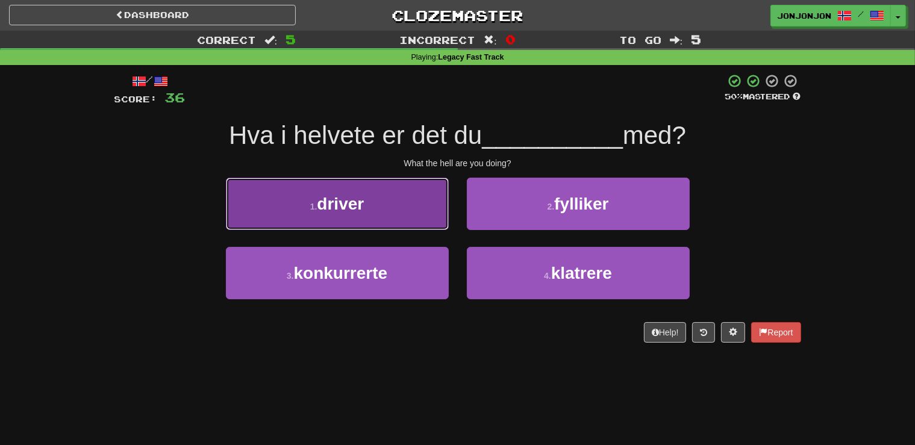
click at [381, 216] on button "1 . driver" at bounding box center [337, 204] width 223 height 52
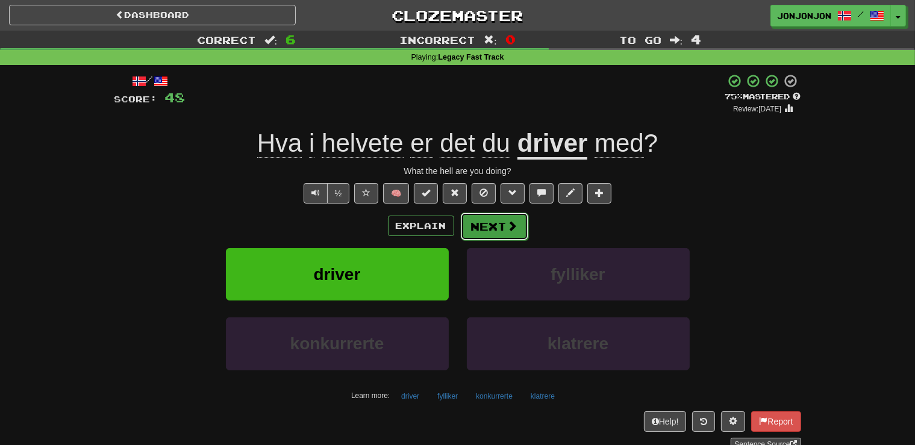
click at [510, 232] on button "Next" at bounding box center [494, 227] width 67 height 28
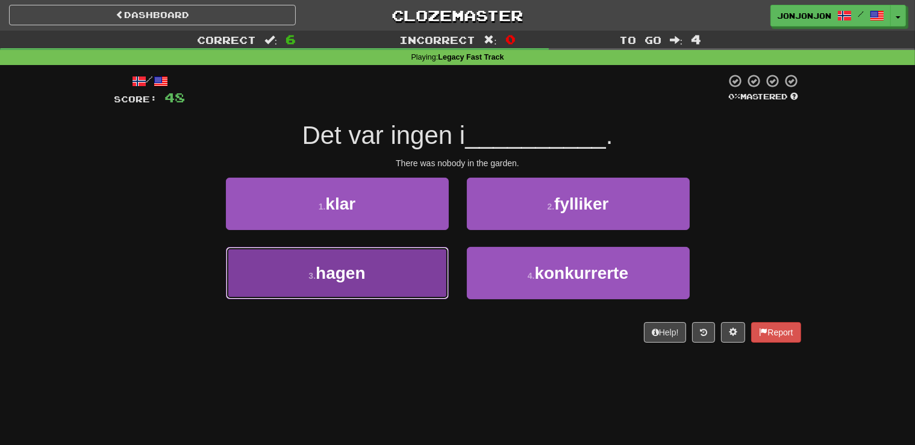
click at [364, 281] on span "hagen" at bounding box center [340, 273] width 49 height 19
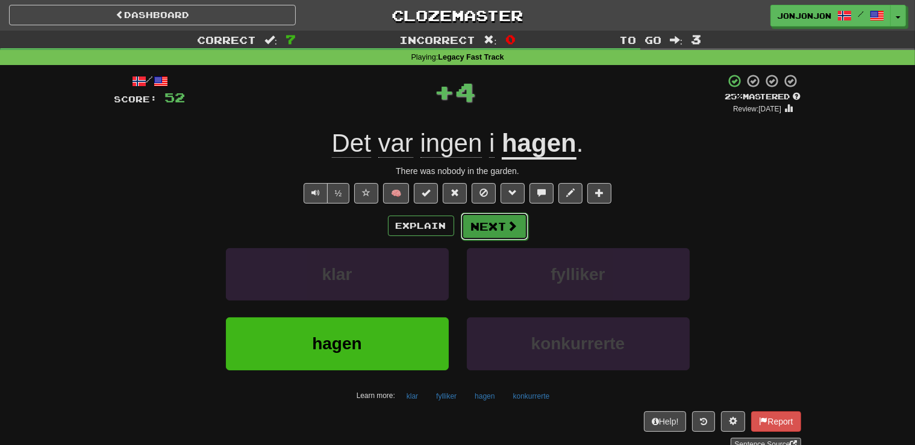
click at [499, 224] on button "Next" at bounding box center [494, 227] width 67 height 28
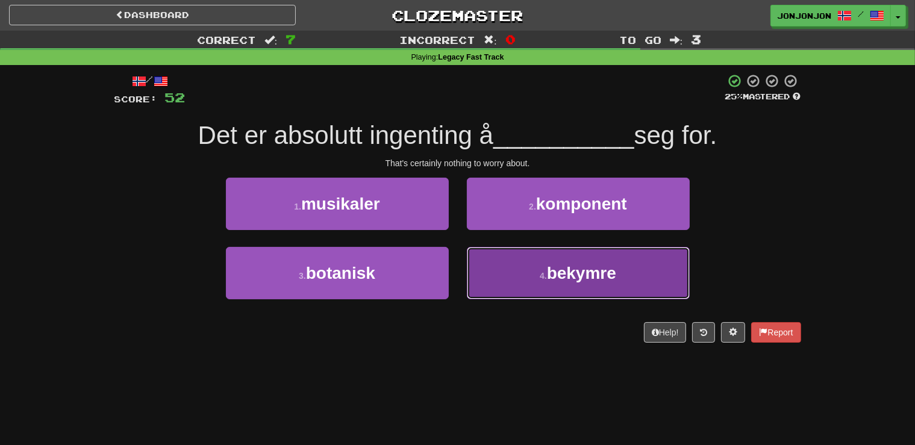
click at [563, 273] on span "bekymre" at bounding box center [581, 273] width 69 height 19
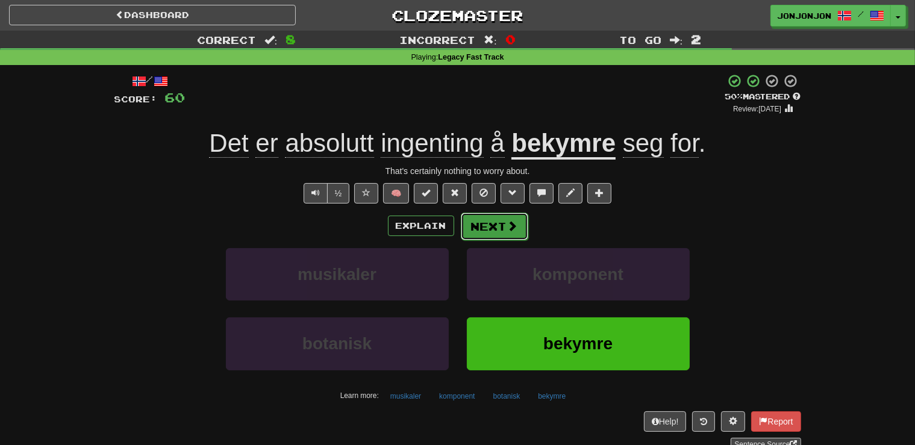
click at [472, 228] on button "Next" at bounding box center [494, 227] width 67 height 28
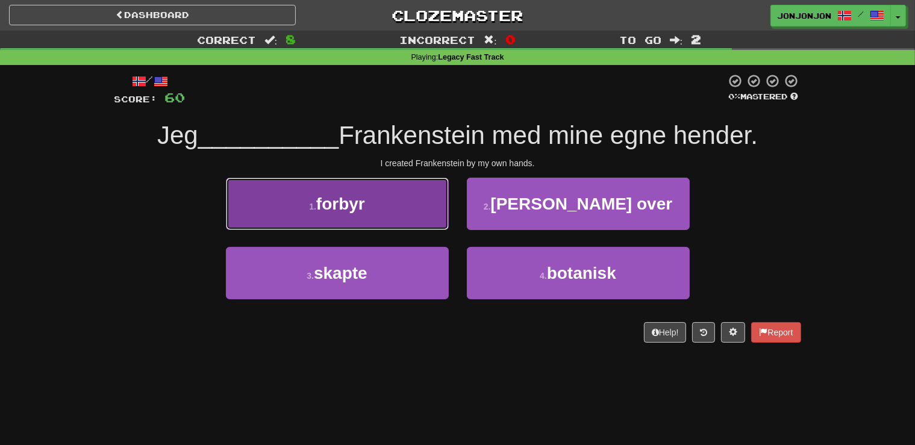
click at [331, 225] on button "1 . forbyr" at bounding box center [337, 204] width 223 height 52
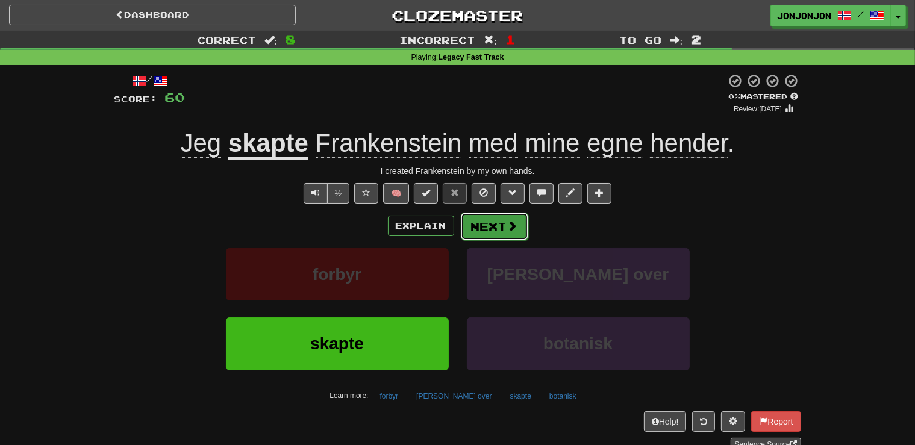
click at [520, 221] on button "Next" at bounding box center [494, 227] width 67 height 28
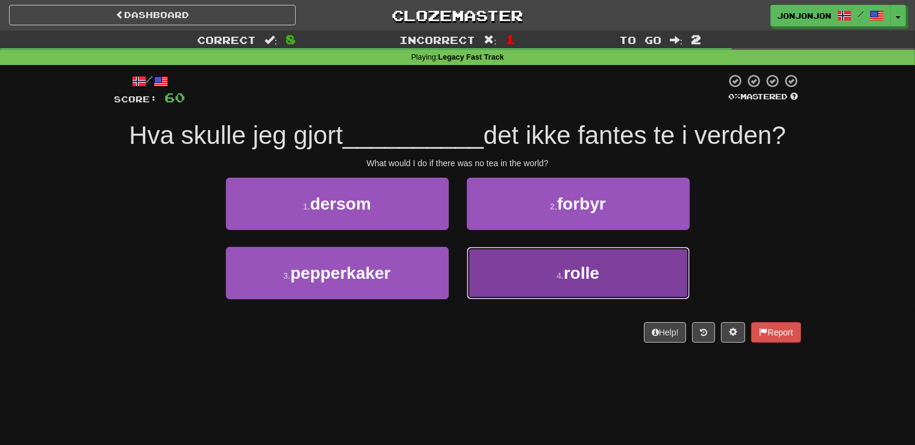
click at [520, 269] on button "4 . rolle" at bounding box center [578, 273] width 223 height 52
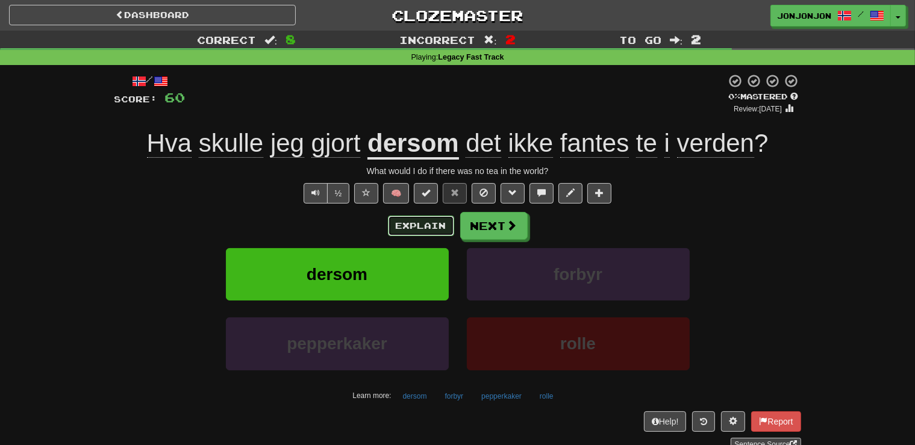
click at [419, 224] on button "Explain" at bounding box center [421, 226] width 66 height 20
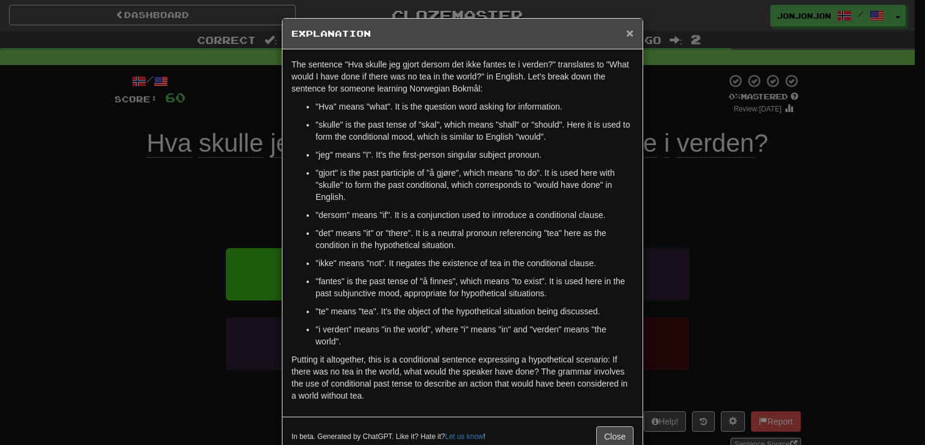
click at [626, 34] on span "×" at bounding box center [629, 33] width 7 height 14
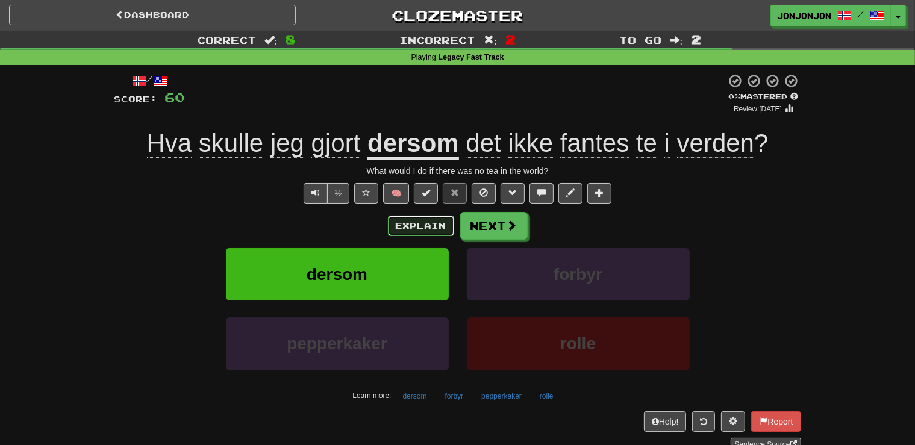
click at [414, 225] on button "Explain" at bounding box center [421, 226] width 66 height 20
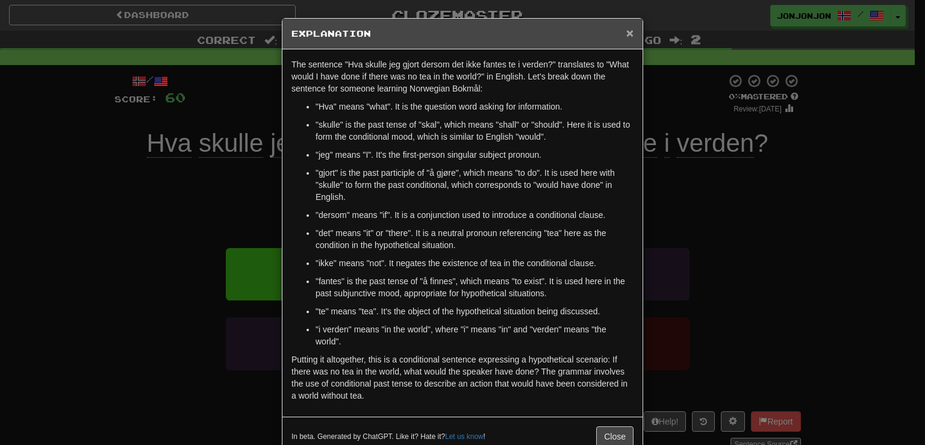
click at [628, 34] on span "×" at bounding box center [629, 33] width 7 height 14
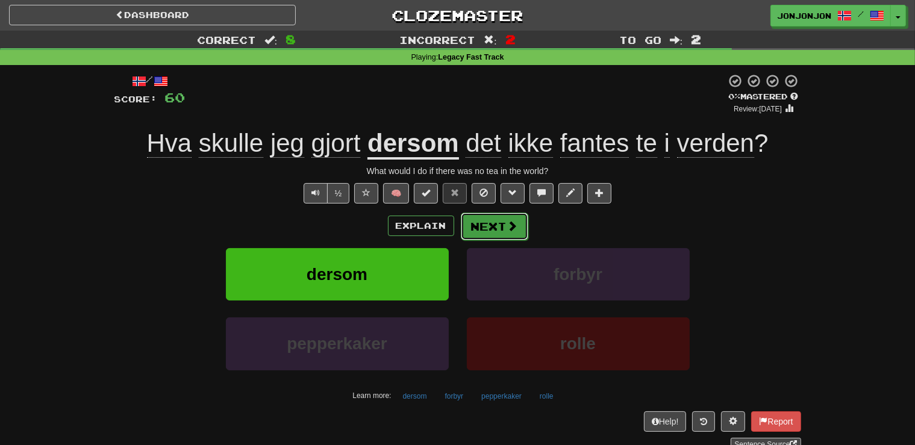
click at [493, 231] on button "Next" at bounding box center [494, 227] width 67 height 28
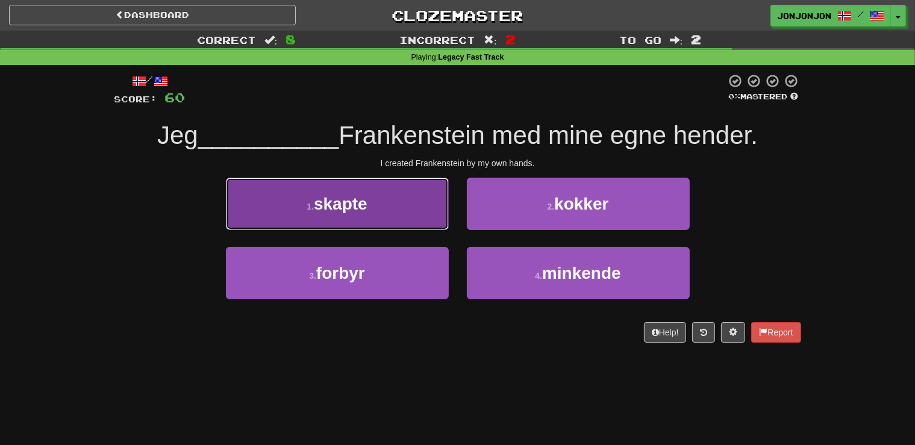
click at [367, 209] on span "skapte" at bounding box center [341, 204] width 54 height 19
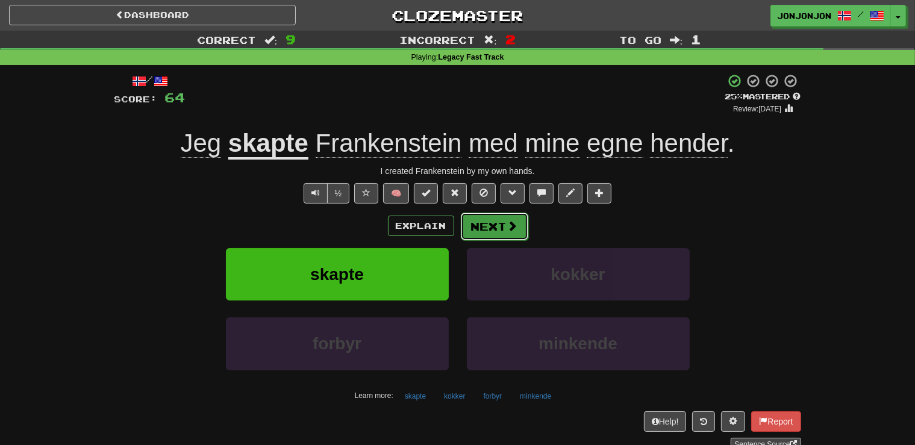
click at [512, 228] on span at bounding box center [512, 225] width 11 height 11
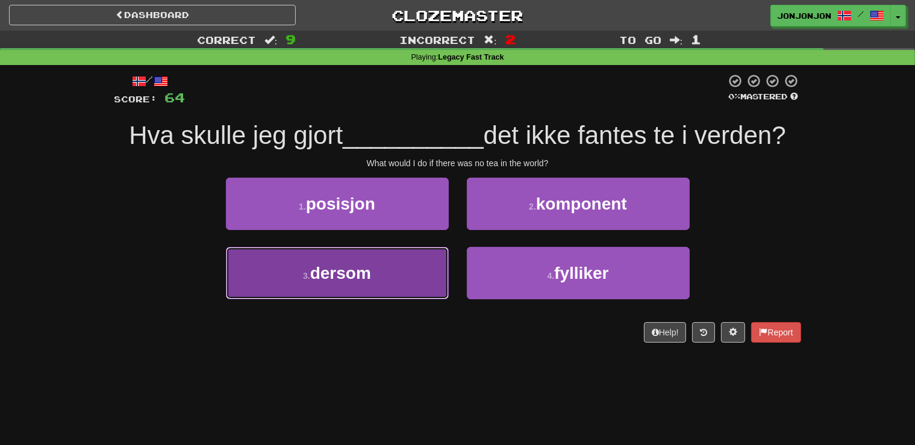
click at [348, 277] on span "dersom" at bounding box center [340, 273] width 61 height 19
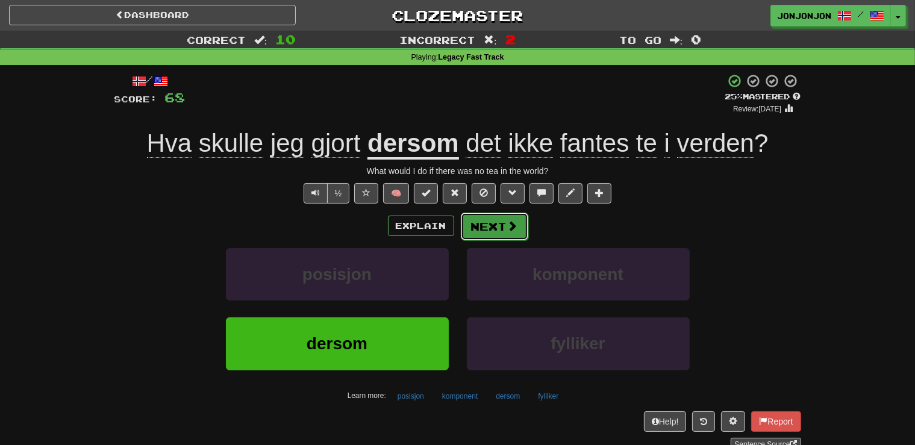
click at [483, 229] on button "Next" at bounding box center [494, 227] width 67 height 28
